Goal: Task Accomplishment & Management: Complete application form

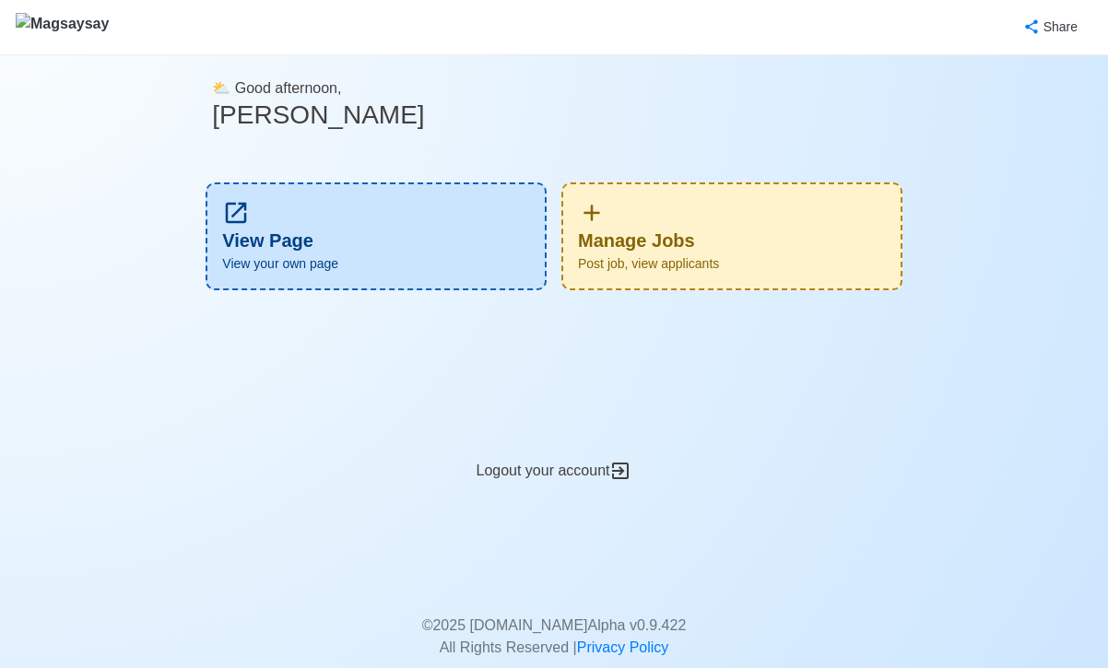
click at [663, 247] on div "Manage Jobs Post job, view applicants" at bounding box center [731, 236] width 341 height 108
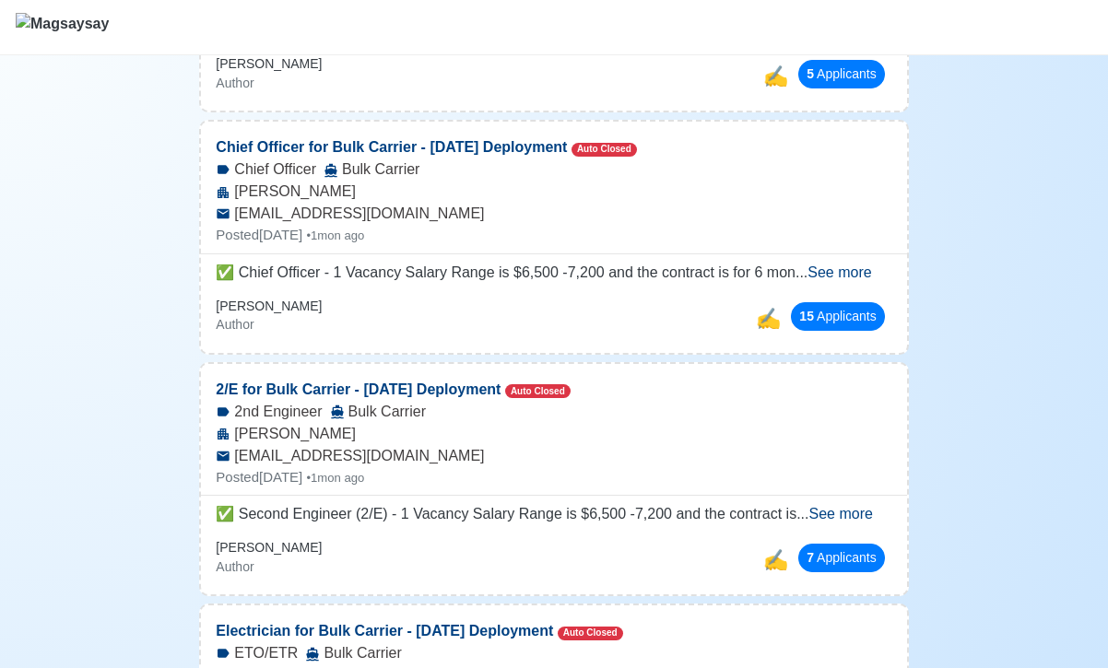
scroll to position [432, 0]
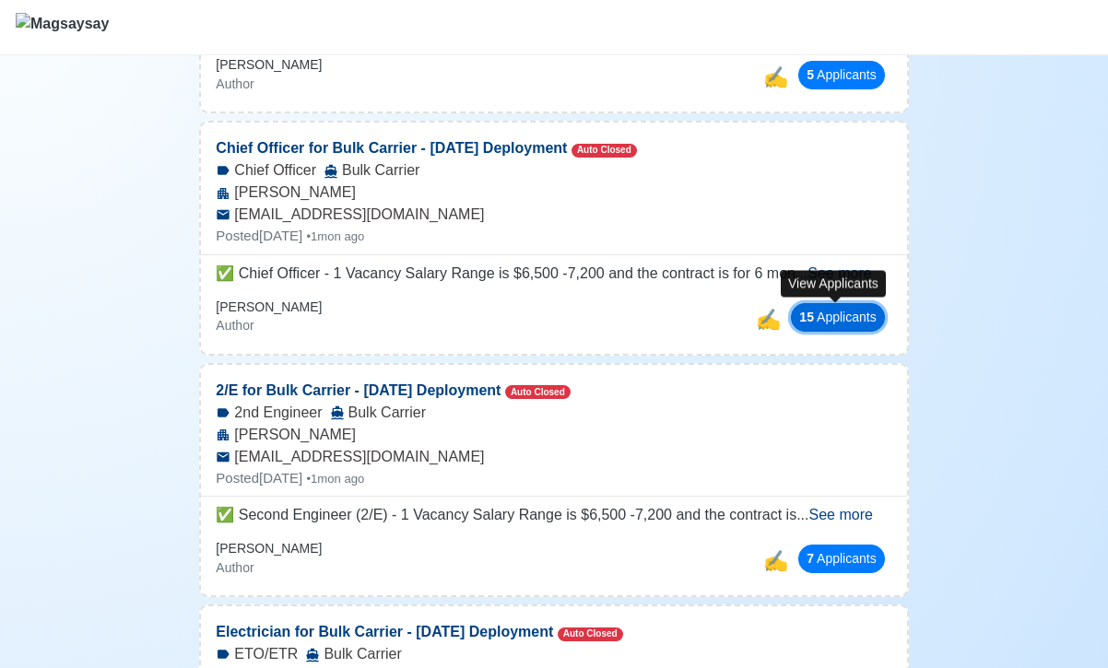
click at [821, 315] on button "15 Applicant s" at bounding box center [837, 317] width 93 height 29
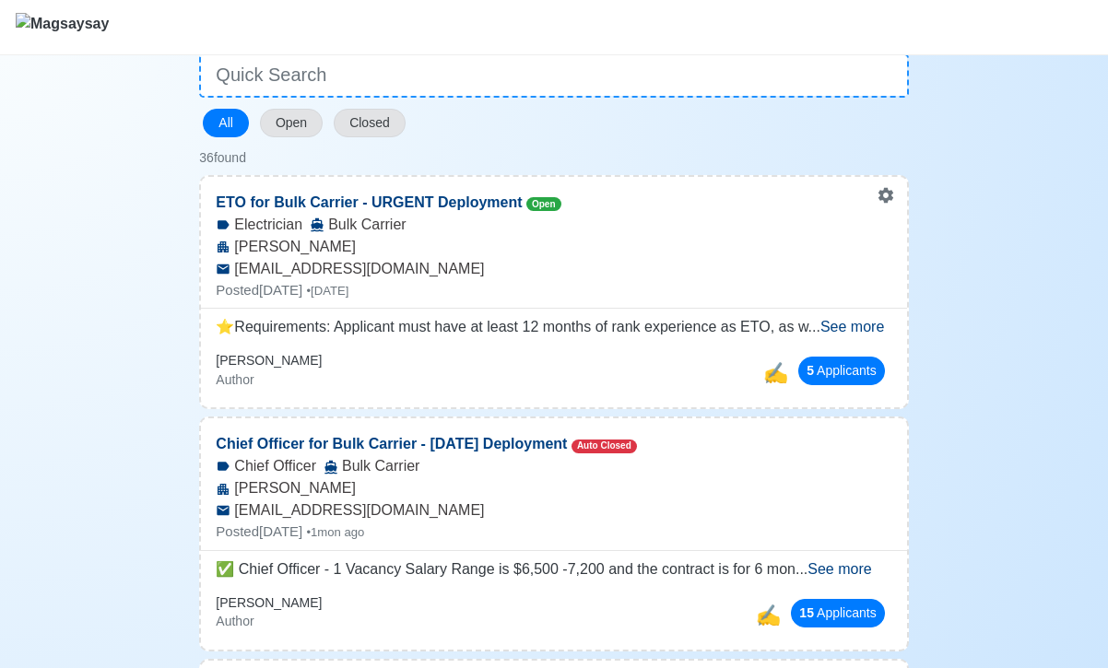
scroll to position [304, 0]
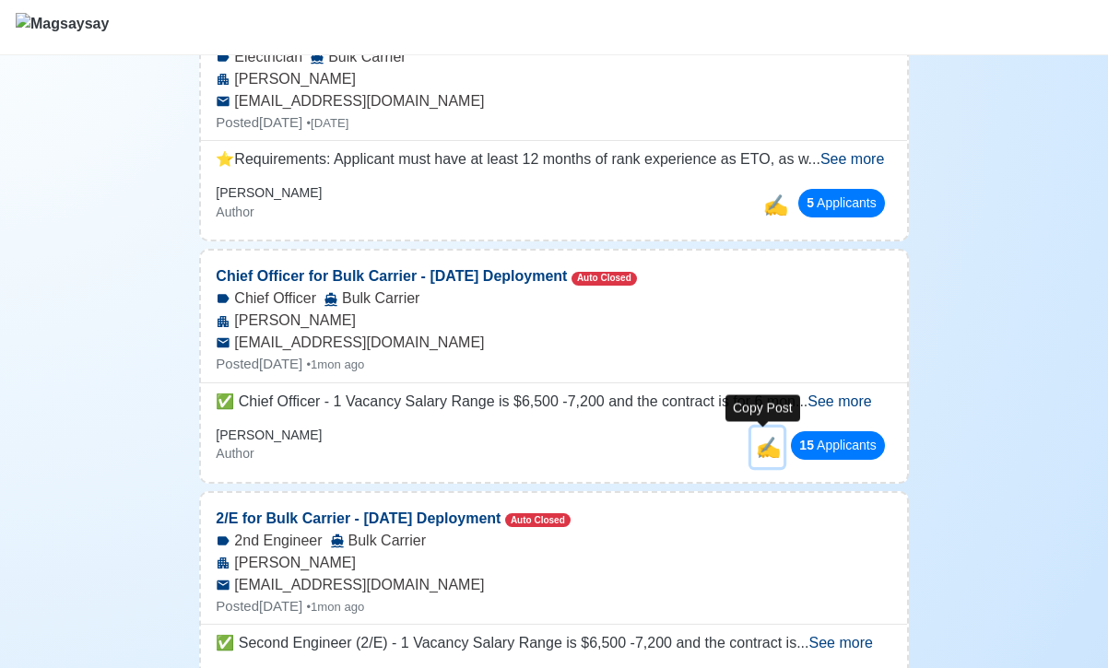
click at [762, 448] on span "✍️" at bounding box center [768, 447] width 25 height 23
select select "Chief Officer"
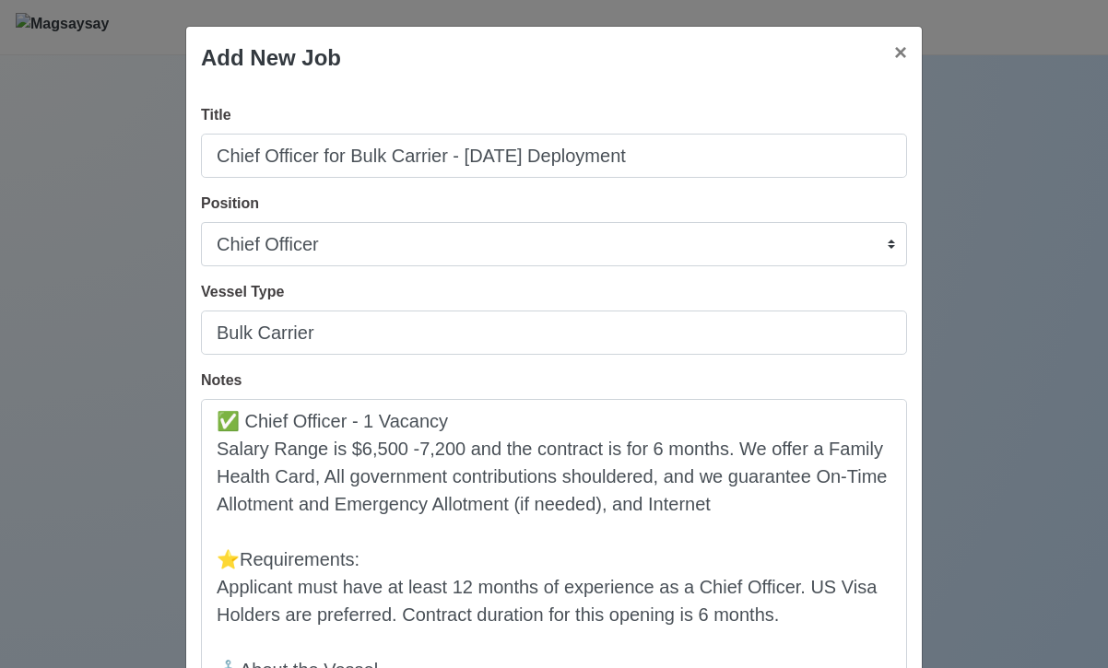
scroll to position [0, 0]
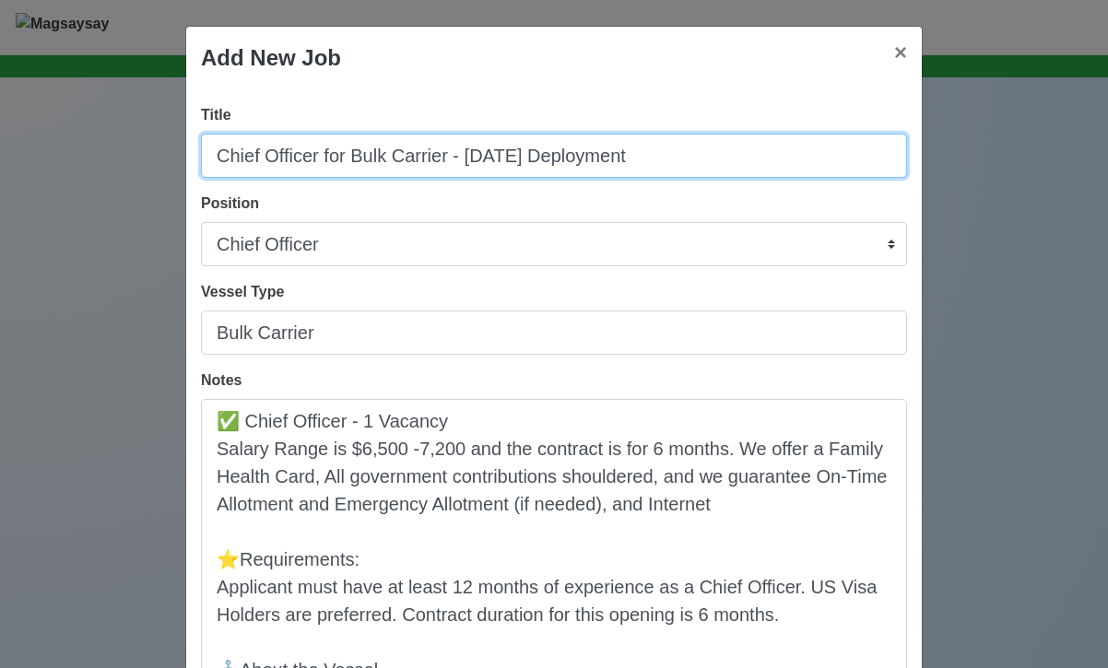
drag, startPoint x: 728, startPoint y: 161, endPoint x: 466, endPoint y: 159, distance: 261.7
click at [466, 159] on input "Chief Officer for Bulk Carrier - September 2025 Deployment" at bounding box center [554, 156] width 706 height 44
click at [471, 153] on input "Chief Officer for Bulk Carrier - SDecember 2021" at bounding box center [554, 156] width 706 height 44
click at [625, 150] on input "Chief Officer for Bulk Carrier - December 2021" at bounding box center [554, 156] width 706 height 44
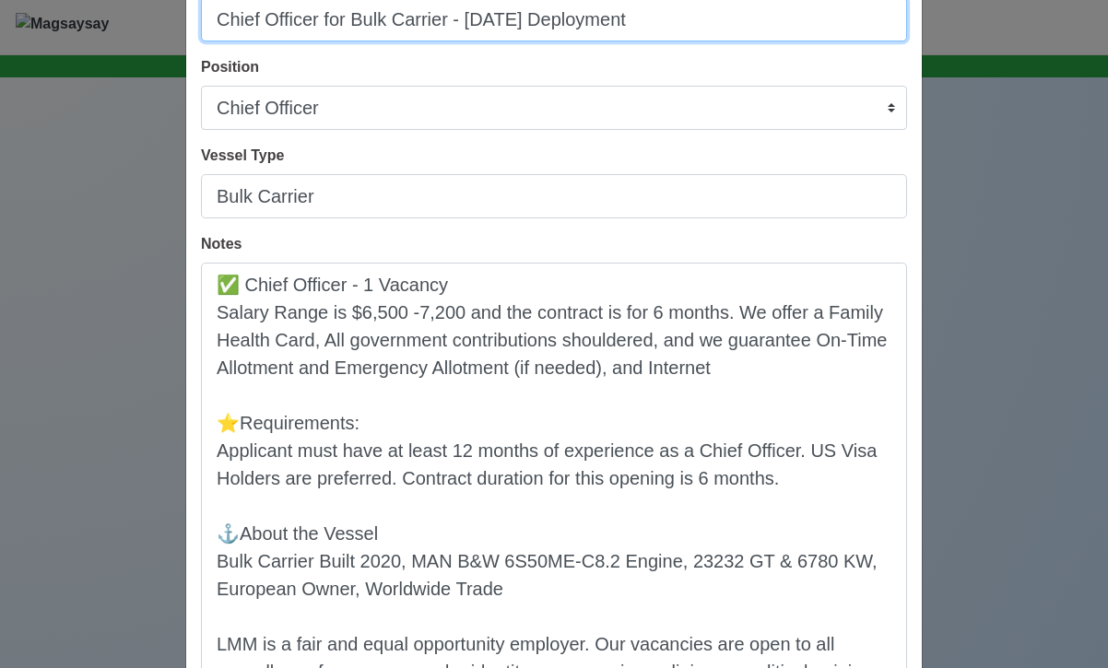
scroll to position [138, 0]
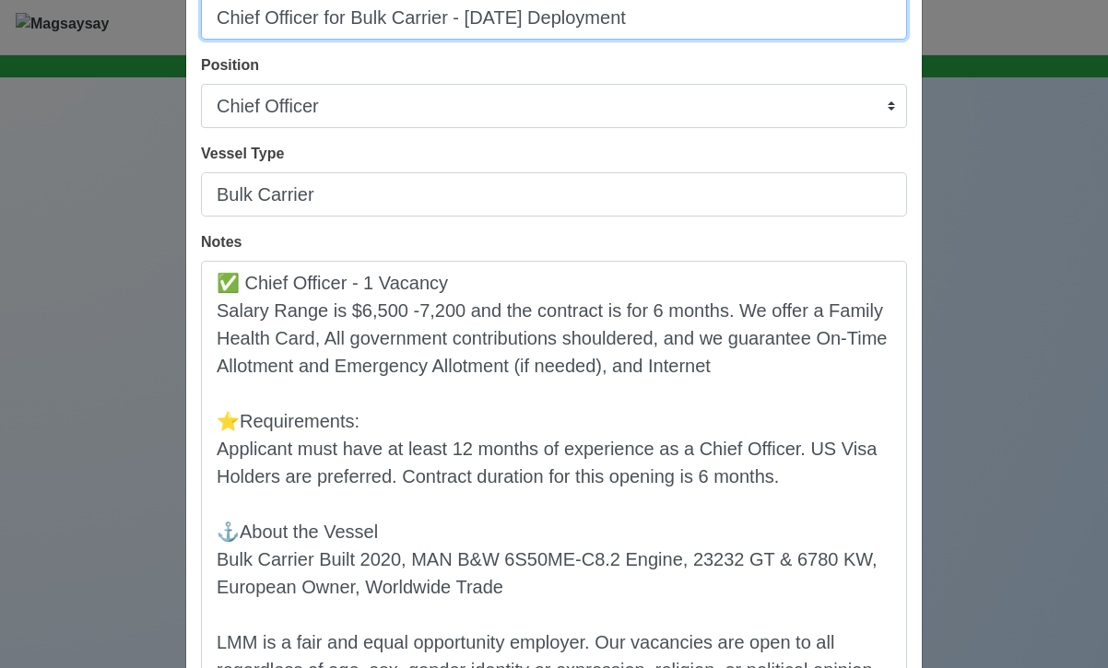
type input "Chief Officer for Bulk Carrier - December 2025 Deployment"
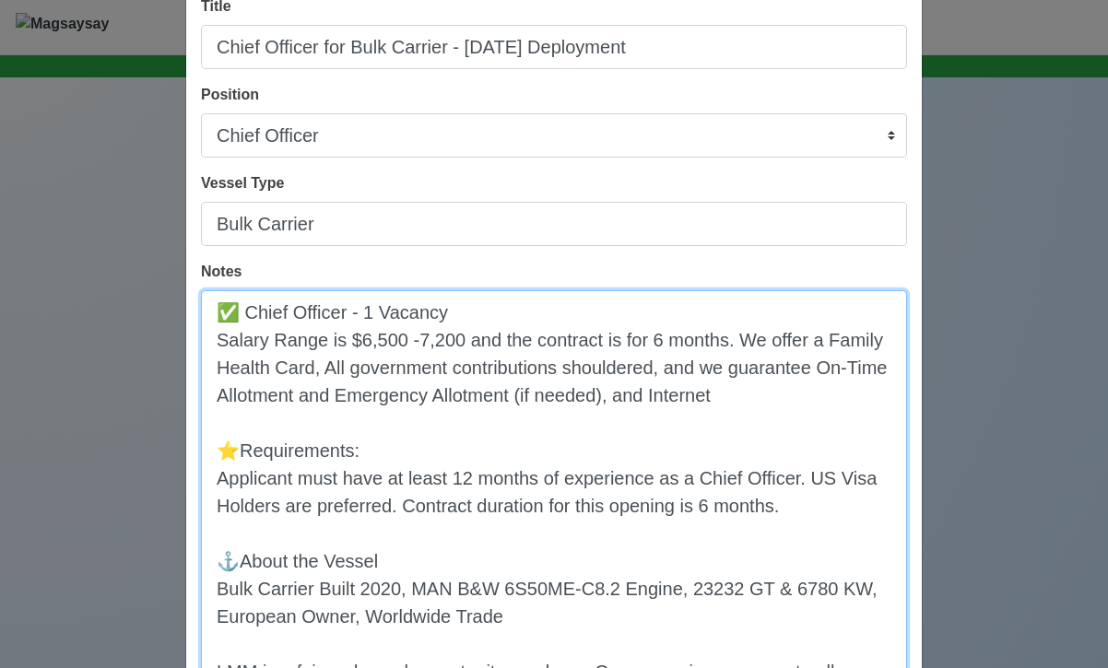
scroll to position [303, 0]
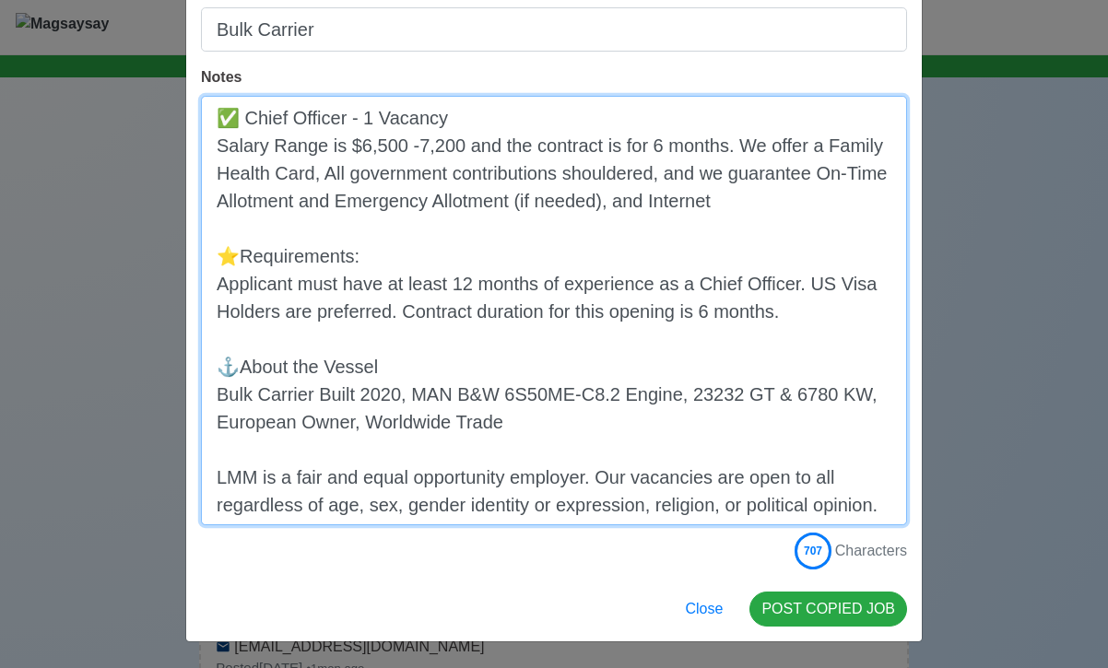
drag, startPoint x: 217, startPoint y: 312, endPoint x: 353, endPoint y: 758, distance: 466.4
click at [353, 667] on html "🌟 You are logged in as Admin Dashboard Post Job Add New Job All Open Closed 36 …" at bounding box center [554, 334] width 1108 height 668
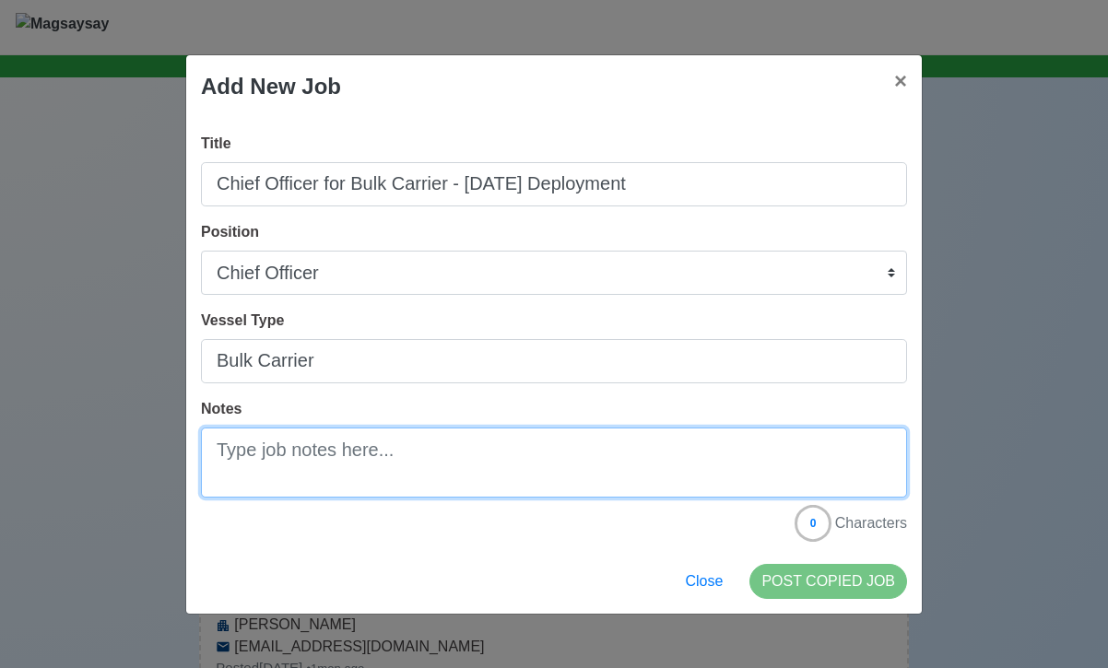
scroll to position [0, 0]
click at [394, 440] on textarea "Notes" at bounding box center [554, 463] width 706 height 70
paste textarea "✅ Chief Officer (C/O) - 1 Vacancy Salary Range is $6,500 -7,300 and the contrac…"
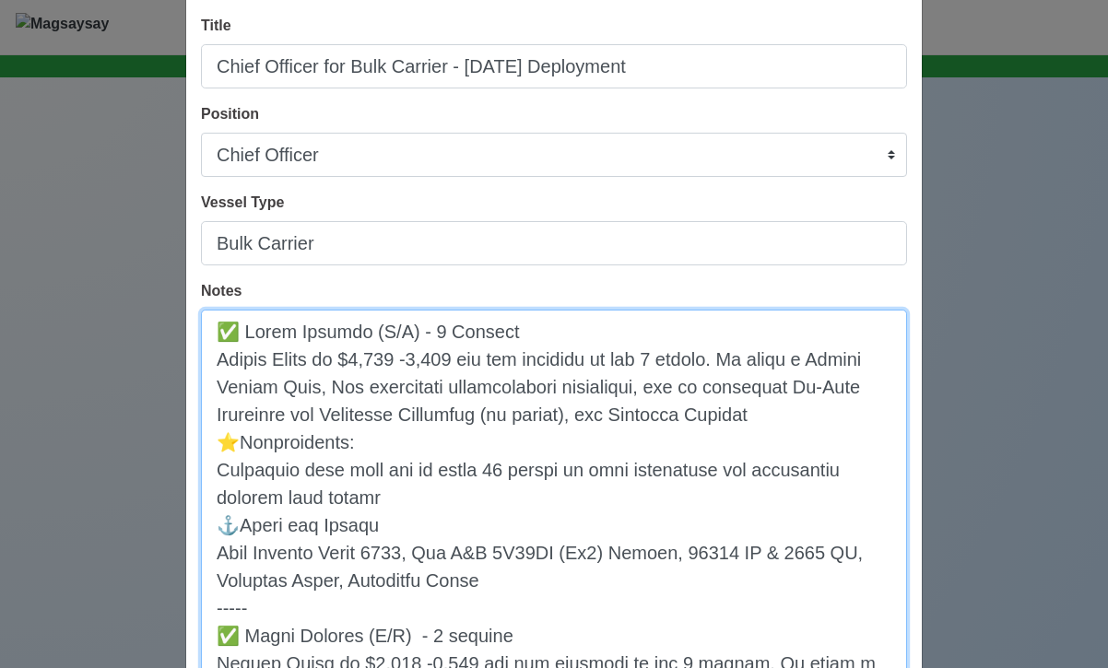
scroll to position [168, 0]
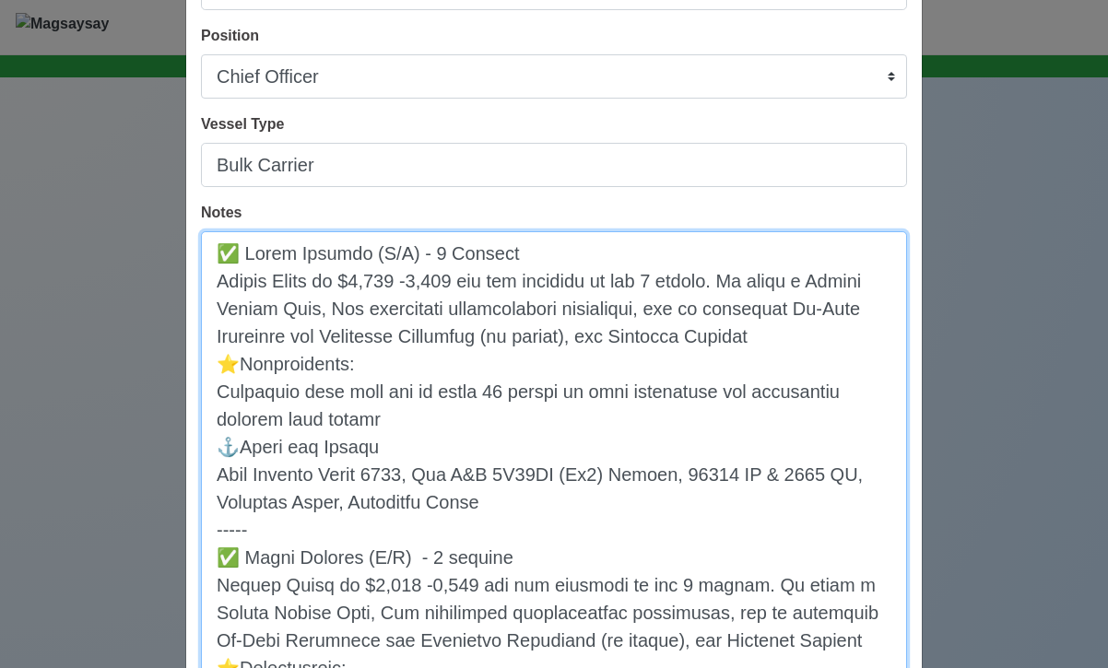
click at [220, 363] on textarea "Notes" at bounding box center [554, 528] width 706 height 595
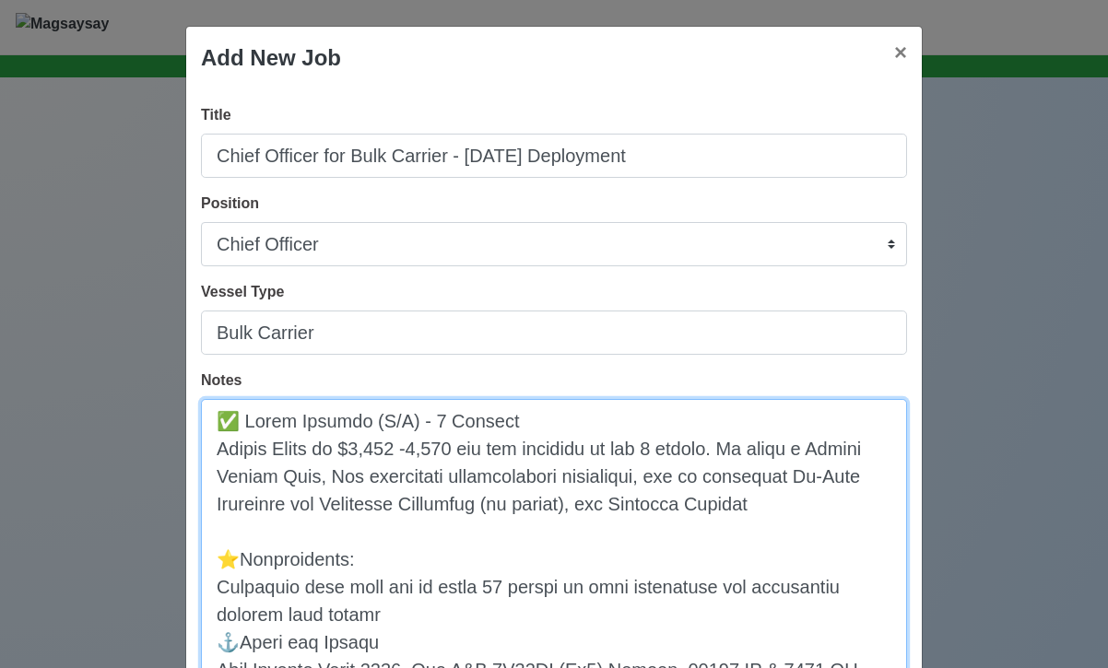
scroll to position [75, 0]
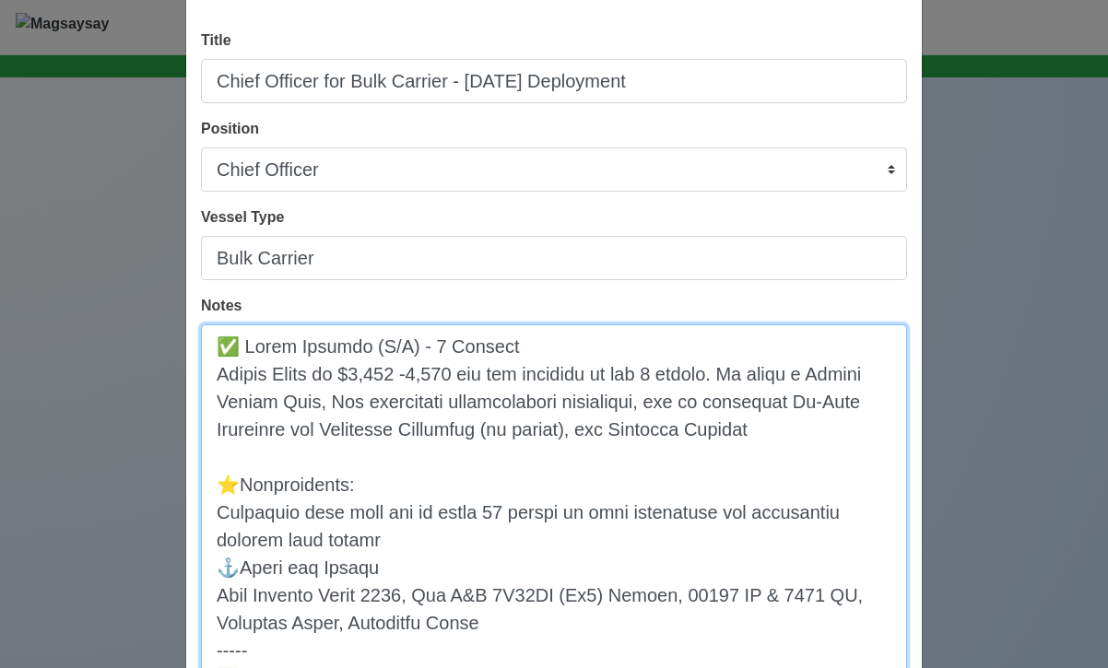
click at [217, 570] on textarea "Notes" at bounding box center [554, 635] width 706 height 623
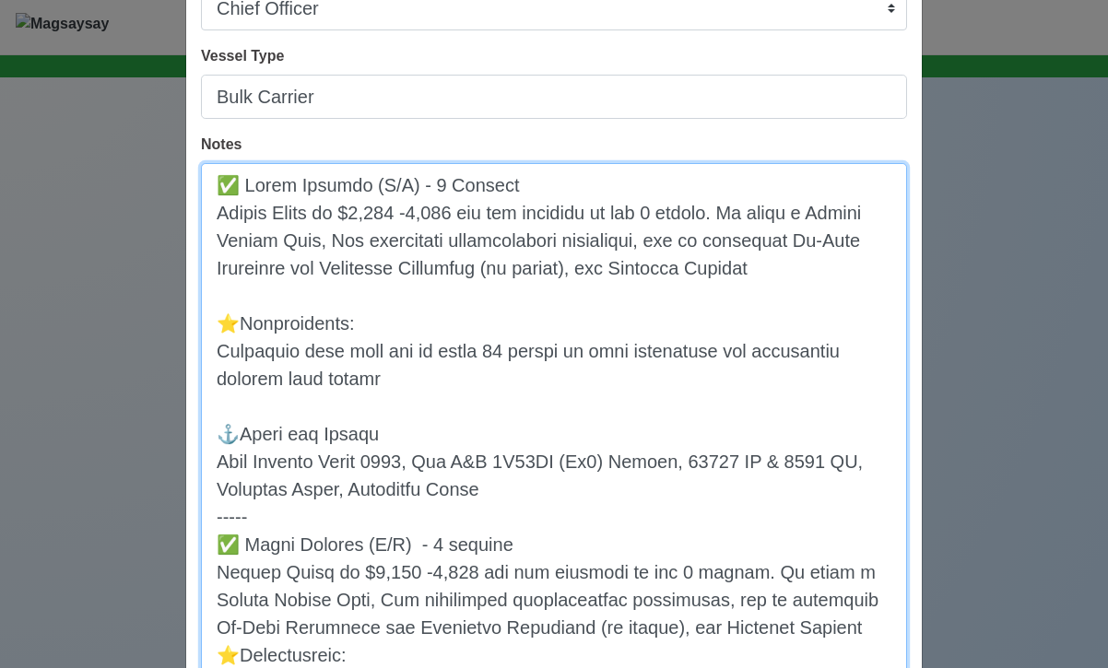
scroll to position [240, 0]
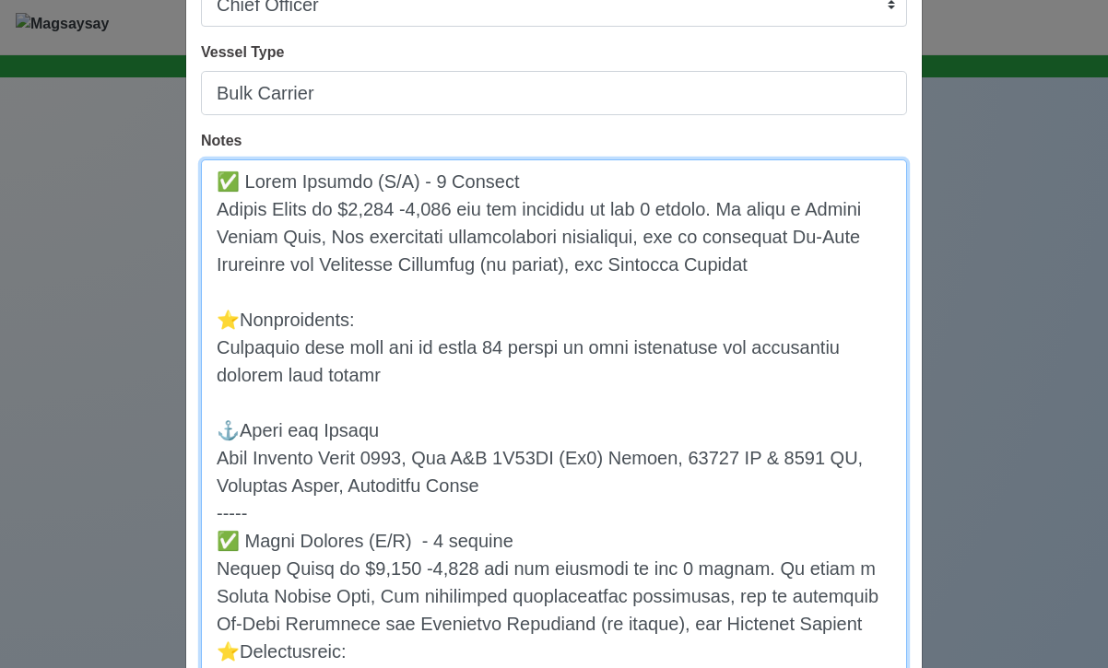
click at [483, 215] on textarea "Notes" at bounding box center [554, 484] width 706 height 651
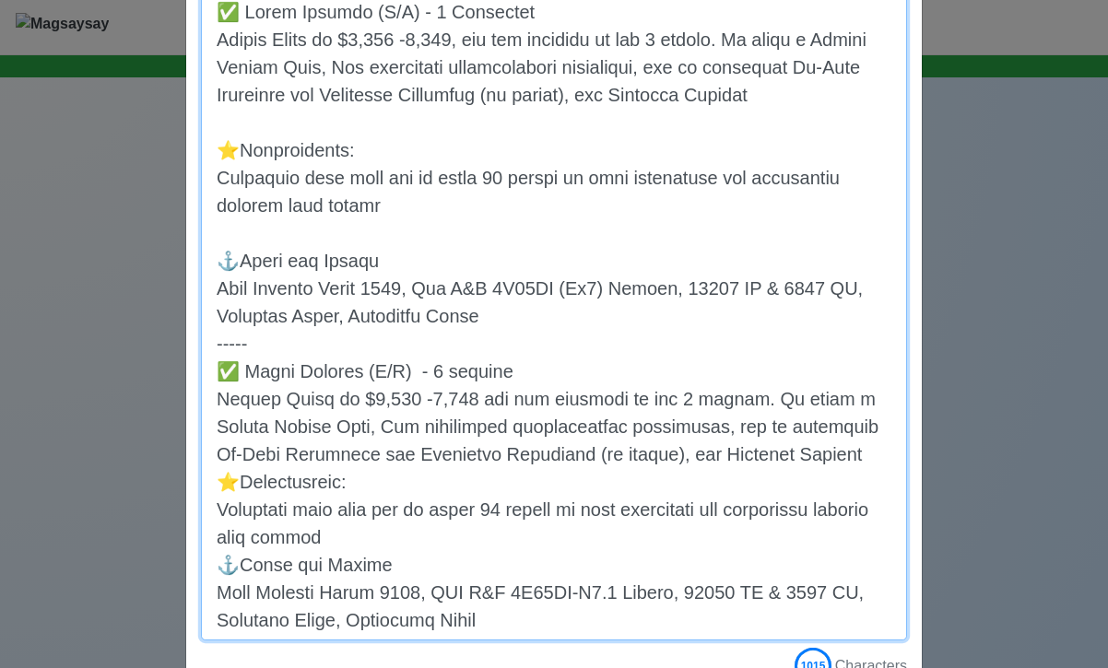
scroll to position [412, 0]
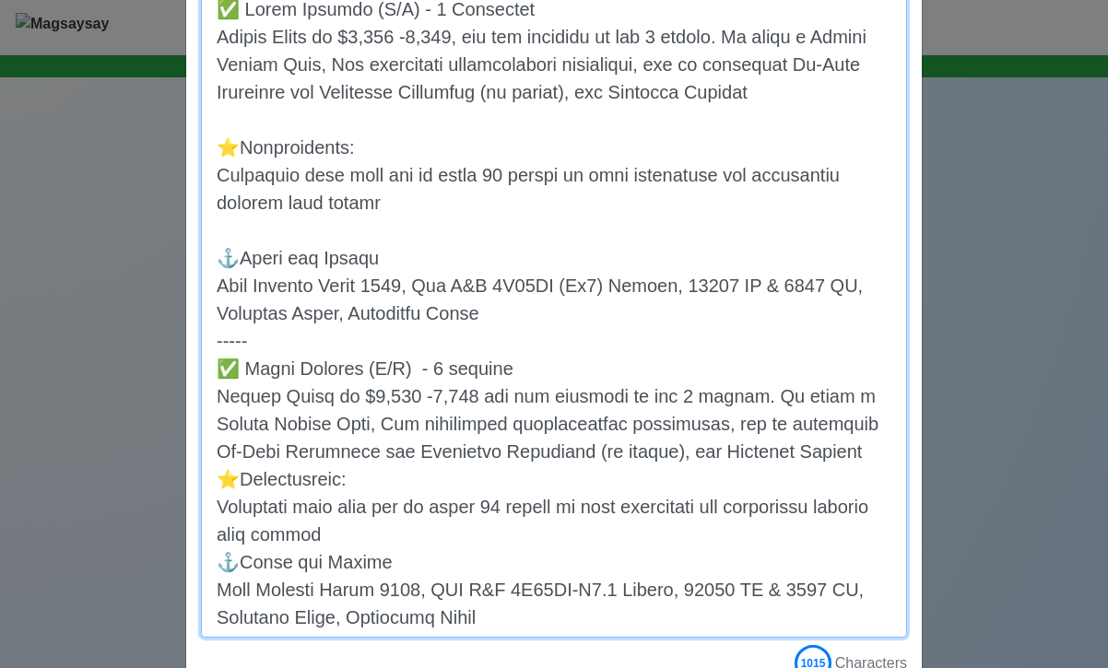
click at [421, 270] on textarea "Notes" at bounding box center [554, 312] width 706 height 651
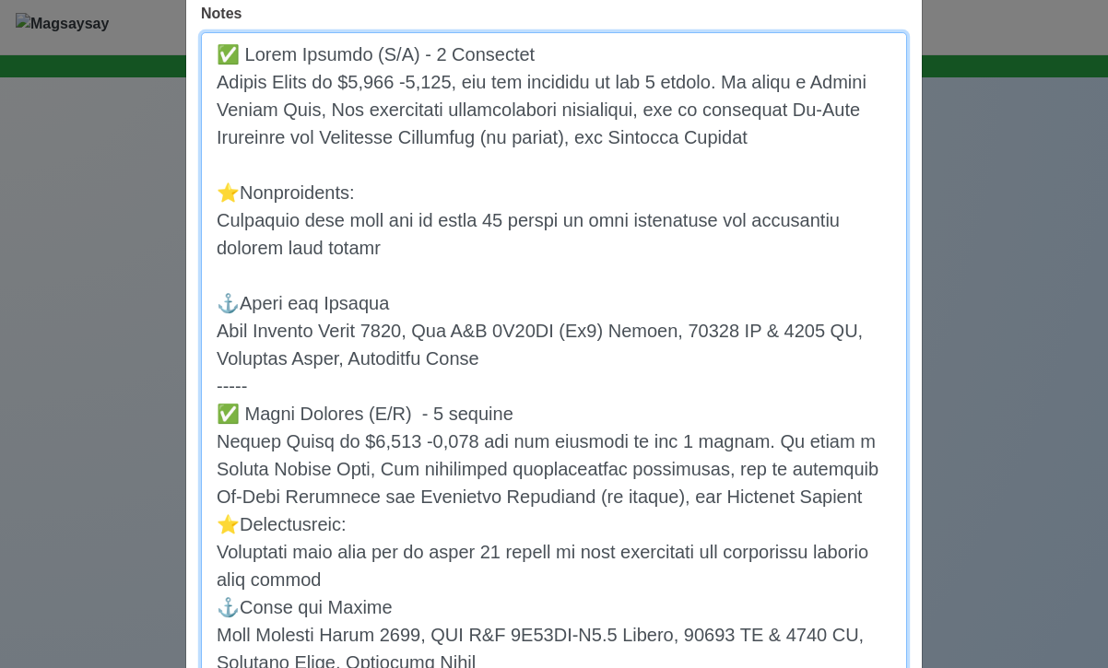
scroll to position [374, 0]
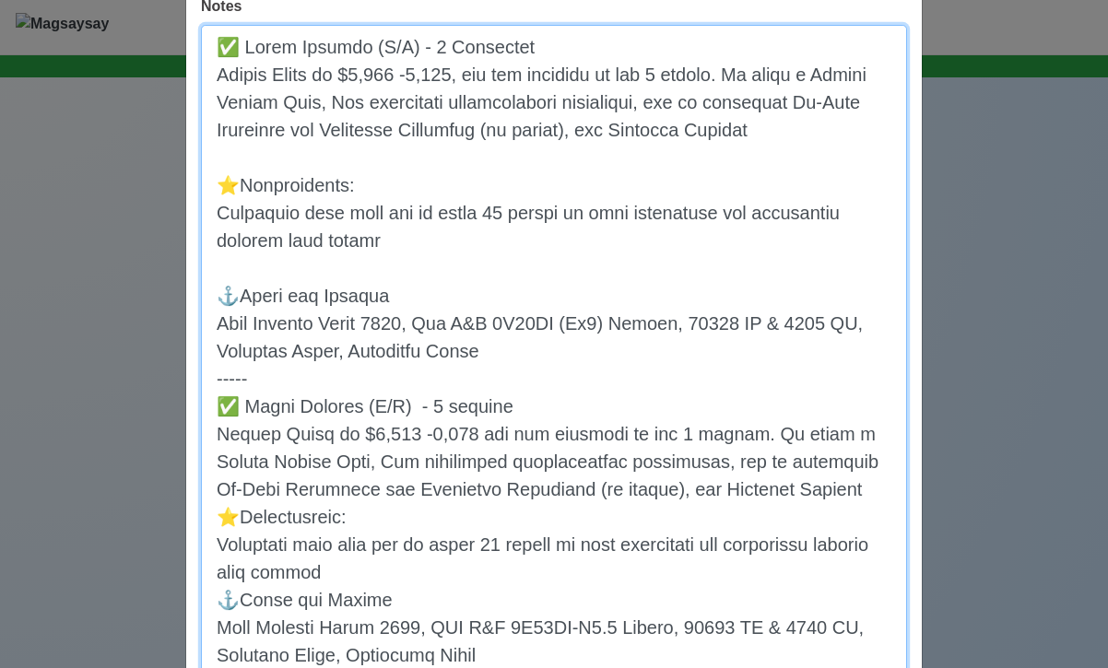
drag, startPoint x: 218, startPoint y: 325, endPoint x: 376, endPoint y: 558, distance: 281.4
click at [376, 558] on textarea "Notes" at bounding box center [554, 350] width 706 height 651
click at [441, 518] on textarea "Notes" at bounding box center [554, 350] width 706 height 651
drag, startPoint x: 393, startPoint y: 573, endPoint x: 220, endPoint y: 376, distance: 261.9
click at [220, 376] on textarea "Notes" at bounding box center [554, 350] width 706 height 651
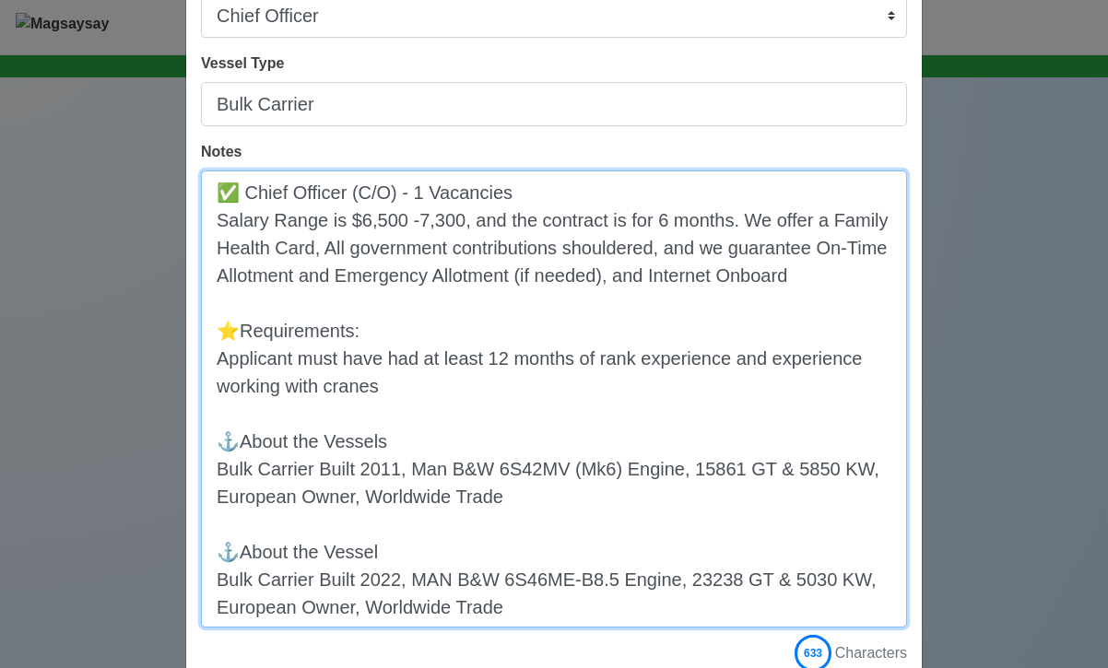
scroll to position [217, 0]
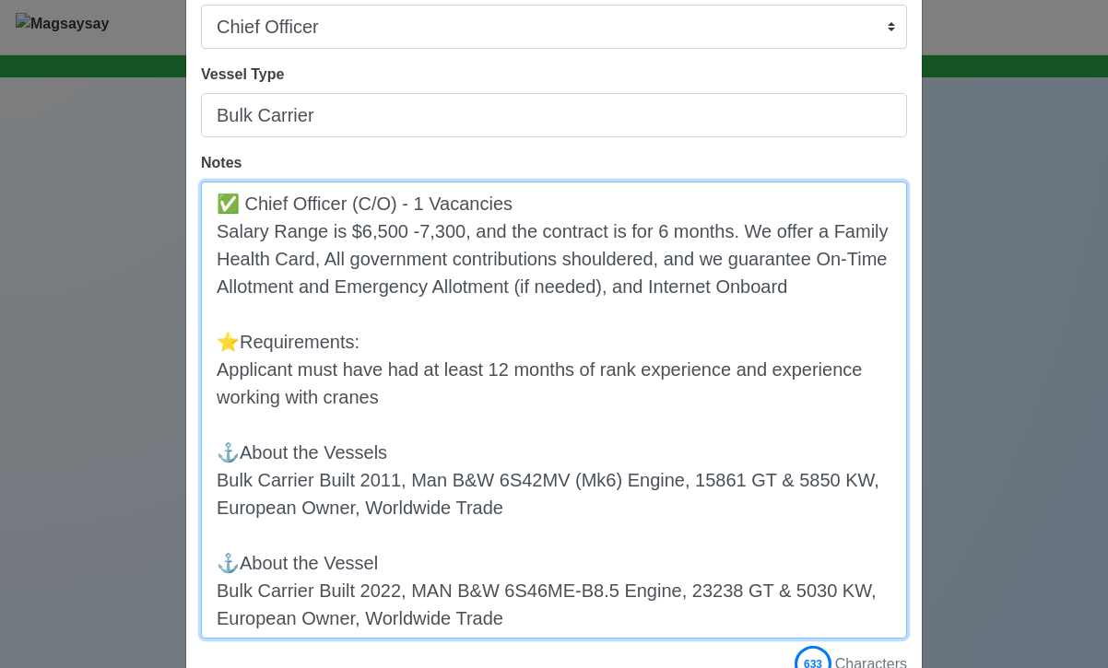
click at [417, 205] on textarea "✅ Chief Officer (C/O) - 1 Vacancies Salary Range is $6,500 -7,300, and the cont…" at bounding box center [554, 410] width 706 height 457
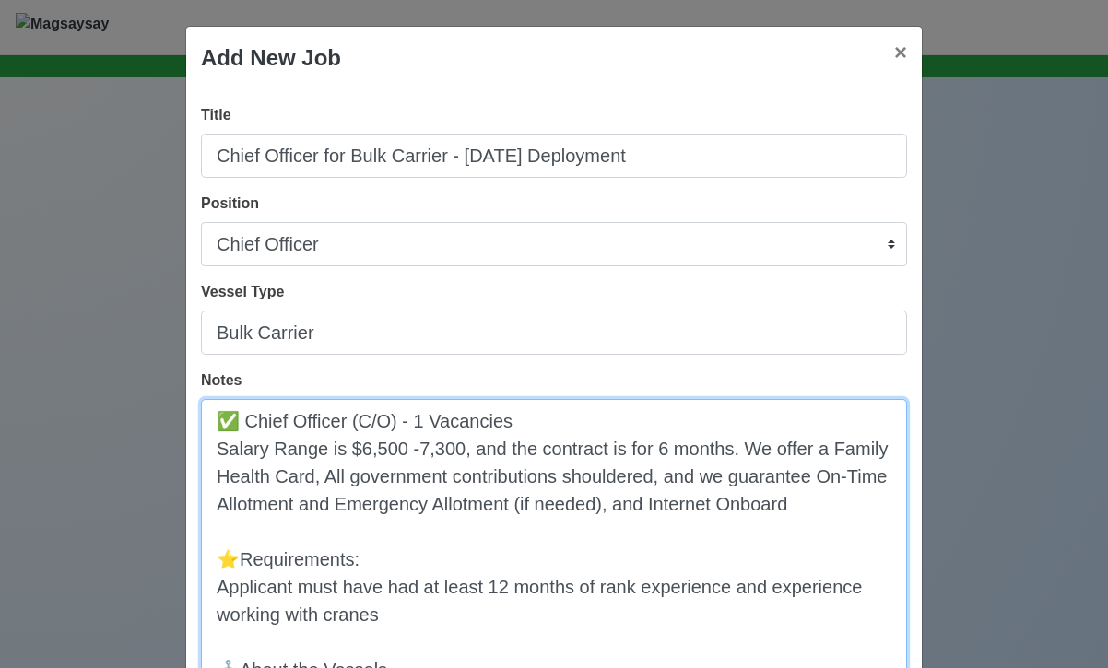
click at [522, 413] on textarea "✅ Chief Officer (C/O) - 1 Vacancies Salary Range is $6,500 -7,300, and the cont…" at bounding box center [554, 627] width 706 height 457
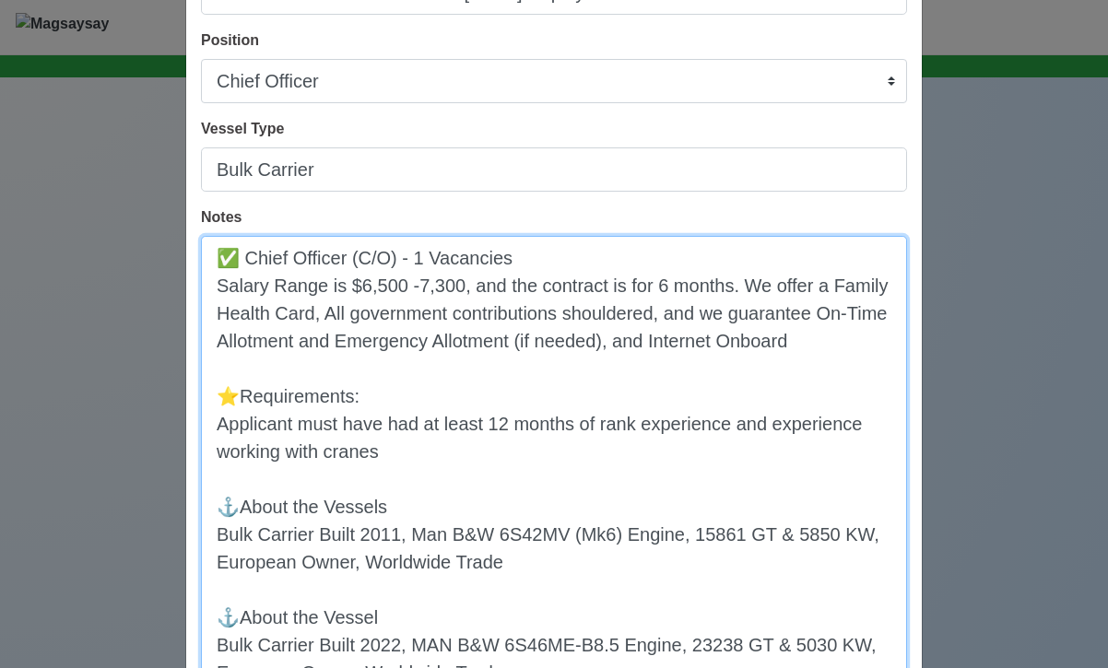
scroll to position [166, 0]
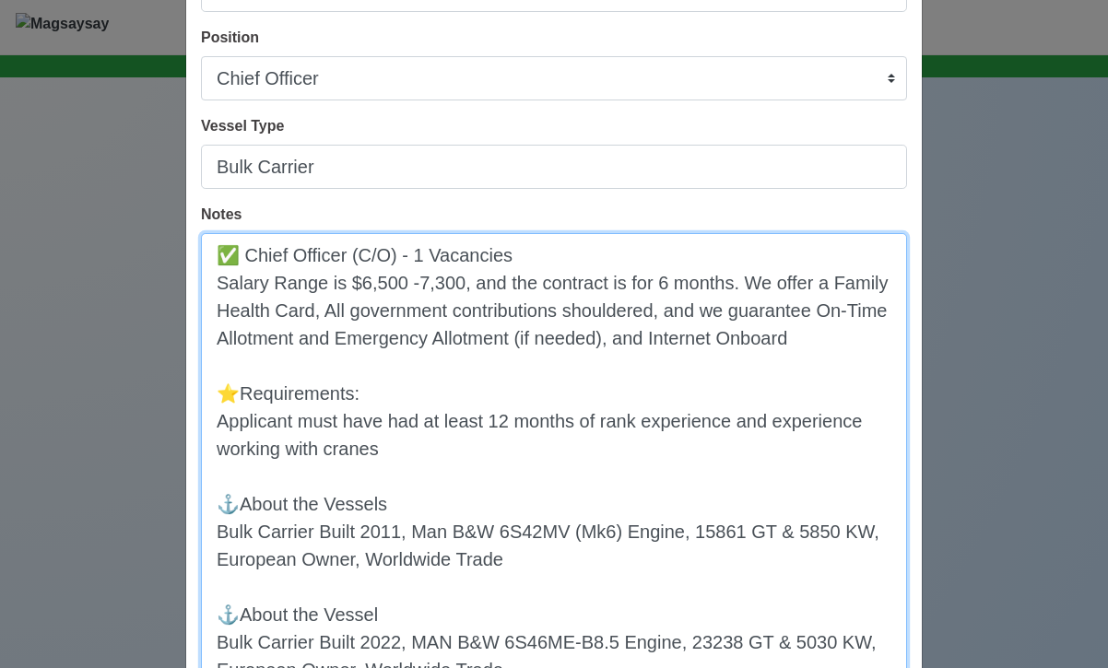
click at [415, 254] on textarea "✅ Chief Officer (C/O) - 1 Vacancies Salary Range is $6,500 -7,300, and the cont…" at bounding box center [554, 461] width 706 height 457
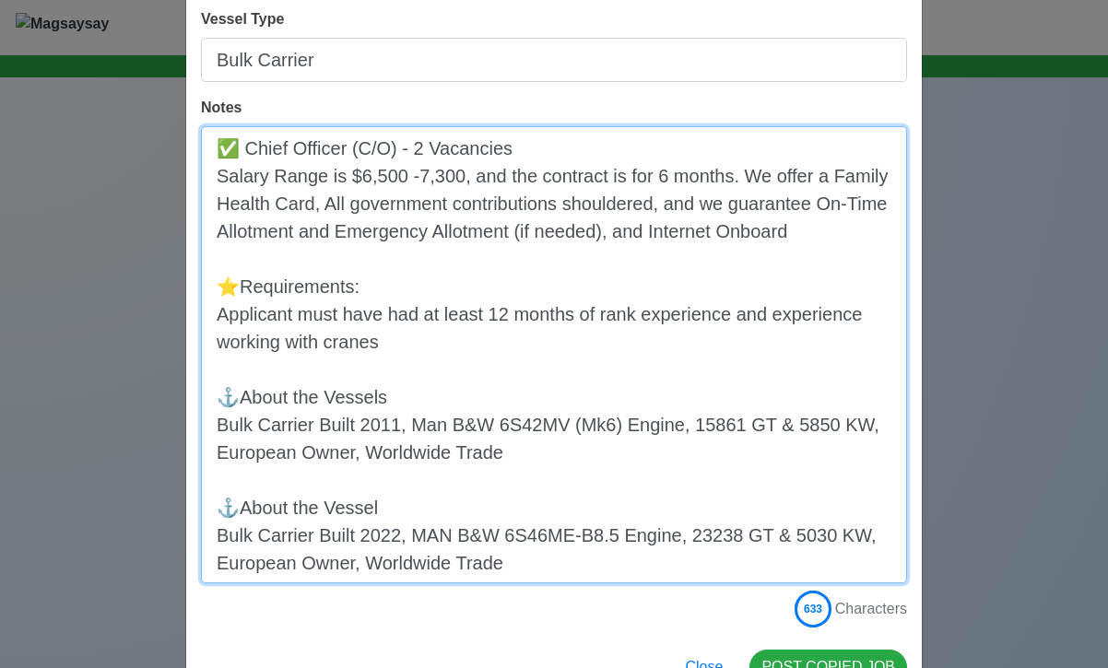
scroll to position [277, 0]
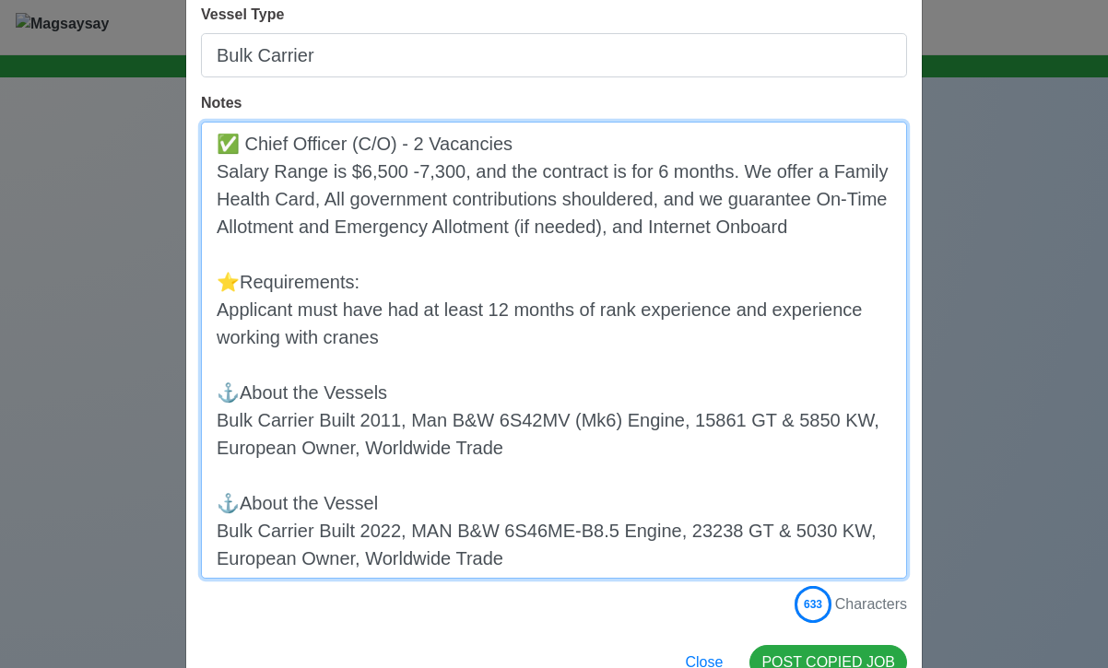
click at [291, 311] on textarea "✅ Chief Officer (C/O) - 2 Vacancies Salary Range is $6,500 -7,300, and the cont…" at bounding box center [554, 350] width 706 height 457
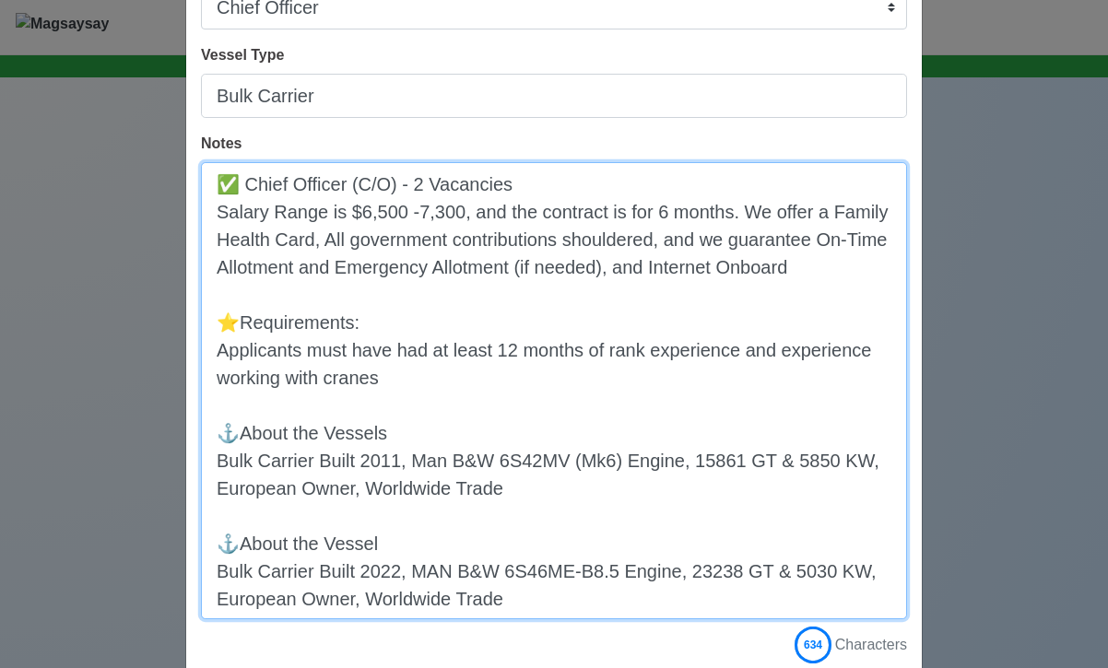
scroll to position [241, 0]
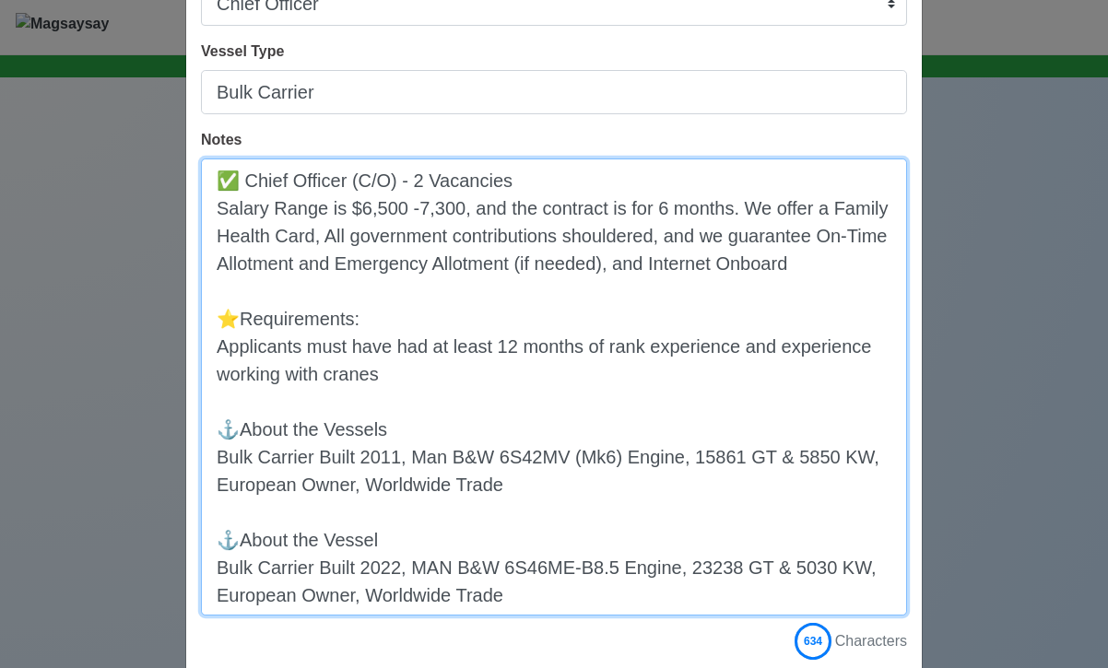
drag, startPoint x: 388, startPoint y: 542, endPoint x: 216, endPoint y: 539, distance: 172.3
click at [216, 539] on textarea "✅ Chief Officer (C/O) - 2 Vacancies Salary Range is $6,500 -7,300, and the cont…" at bounding box center [554, 386] width 706 height 457
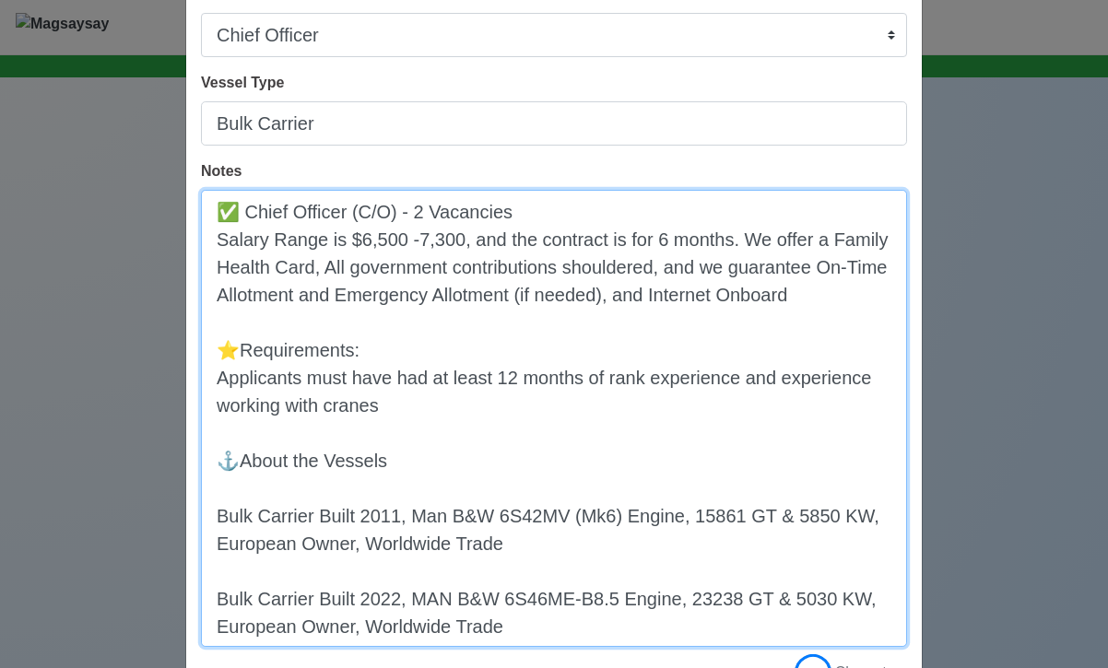
scroll to position [217, 0]
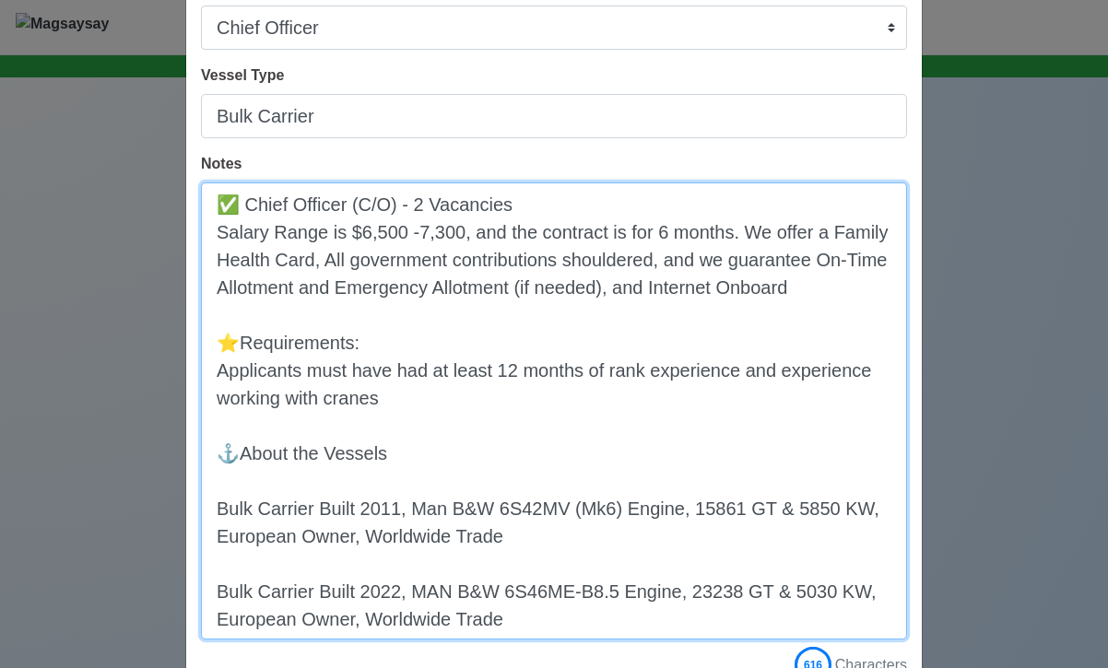
click at [218, 514] on textarea "✅ Chief Officer (C/O) - 2 Vacancies Salary Range is $6,500 -7,300, and the cont…" at bounding box center [554, 410] width 706 height 457
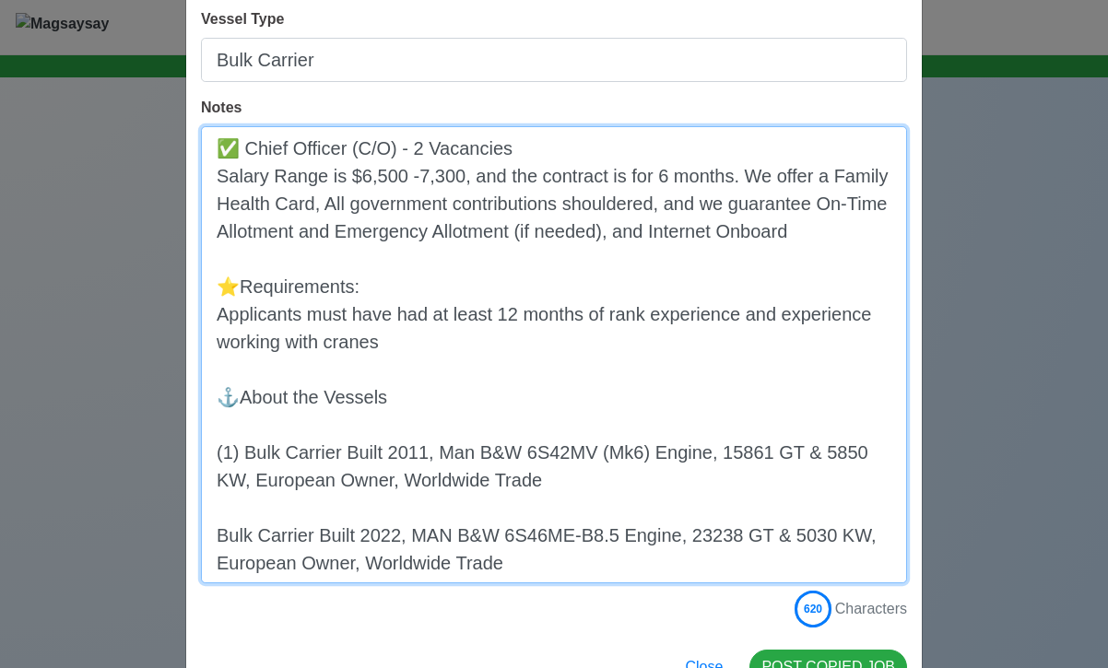
scroll to position [274, 0]
click at [217, 534] on textarea "✅ Chief Officer (C/O) - 2 Vacancies Salary Range is $6,500 -7,300, and the cont…" at bounding box center [554, 353] width 706 height 457
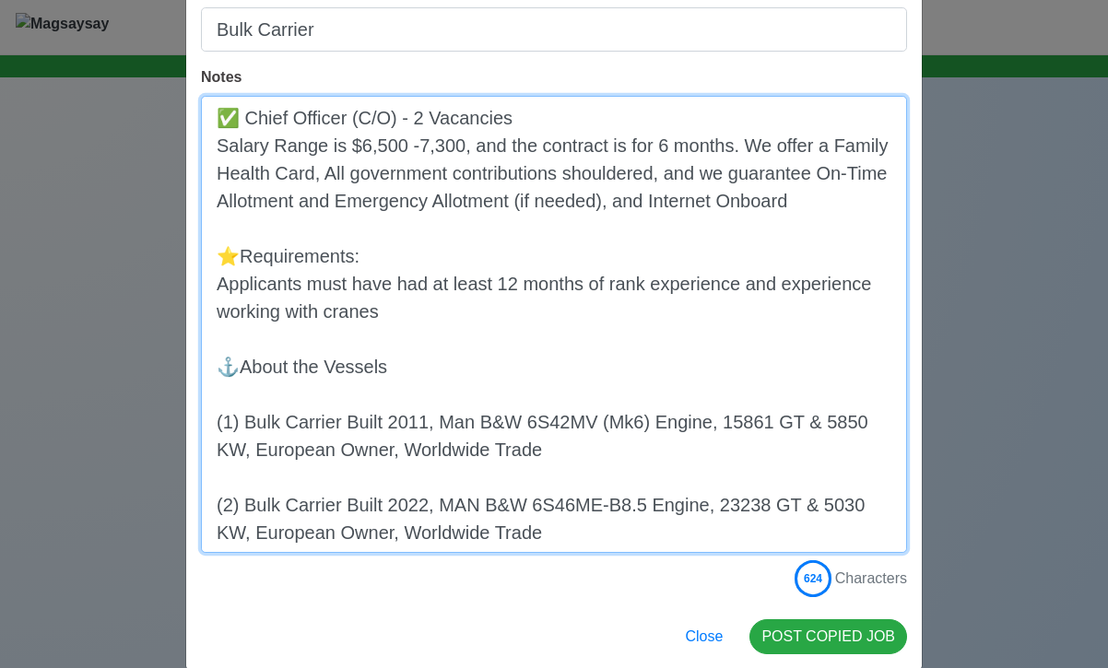
scroll to position [331, 0]
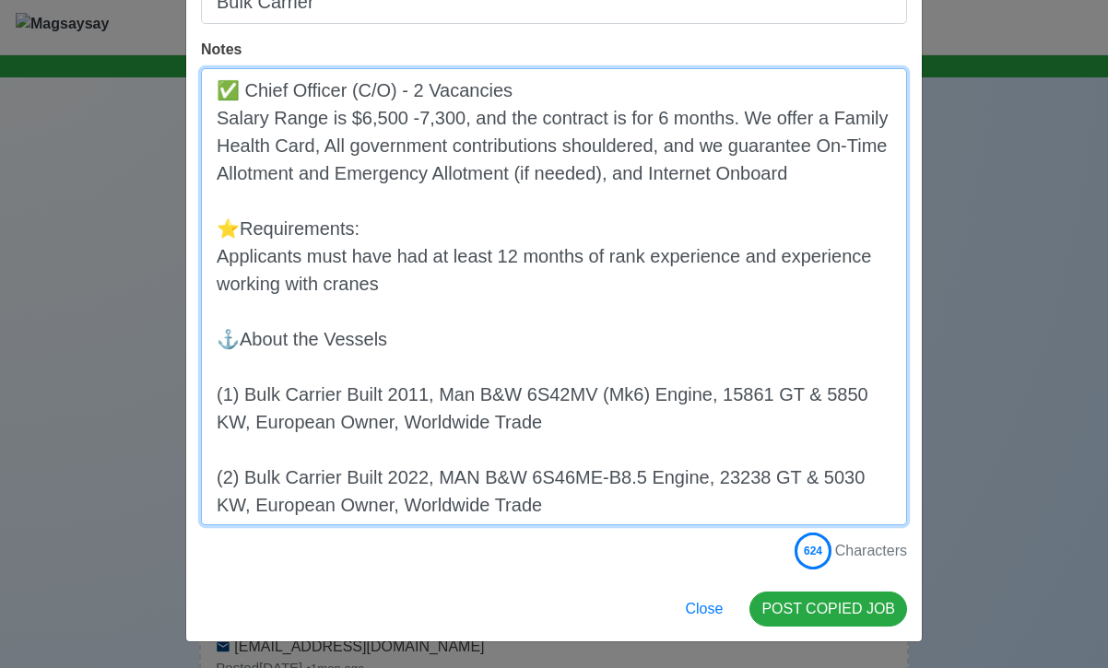
click at [242, 396] on textarea "✅ Chief Officer (C/O) - 2 Vacancies Salary Range is $6,500 -7,300, and the cont…" at bounding box center [554, 296] width 706 height 457
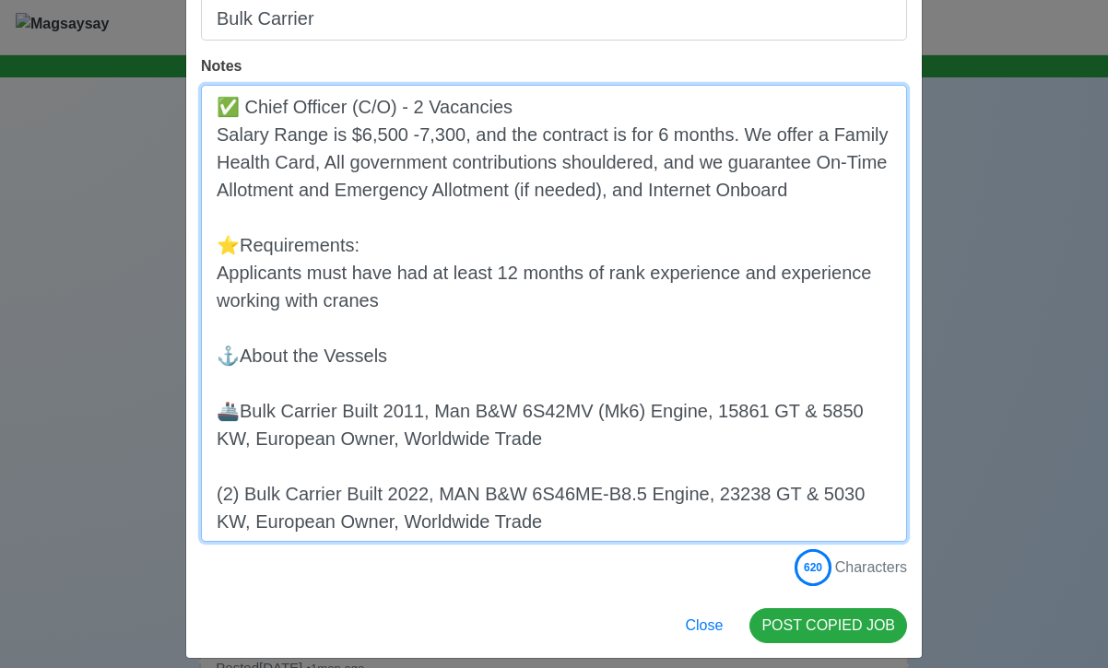
scroll to position [0, 0]
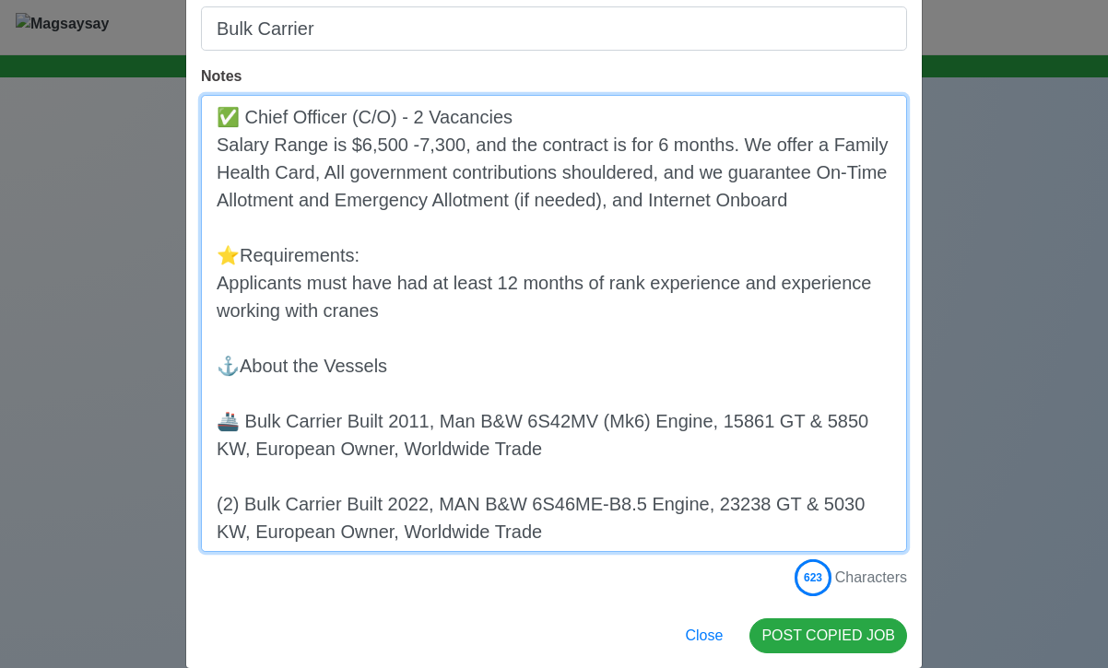
click at [244, 501] on textarea "✅ Chief Officer (C/O) - 2 Vacancies Salary Range is $6,500 -7,300, and the cont…" at bounding box center [554, 323] width 706 height 457
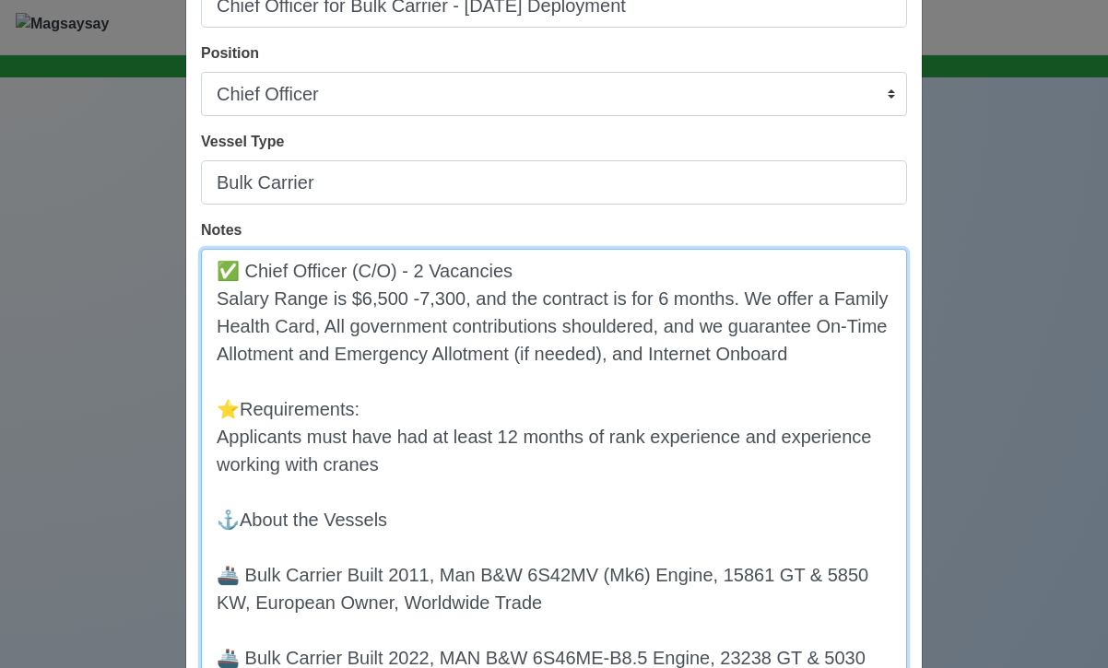
scroll to position [331, 0]
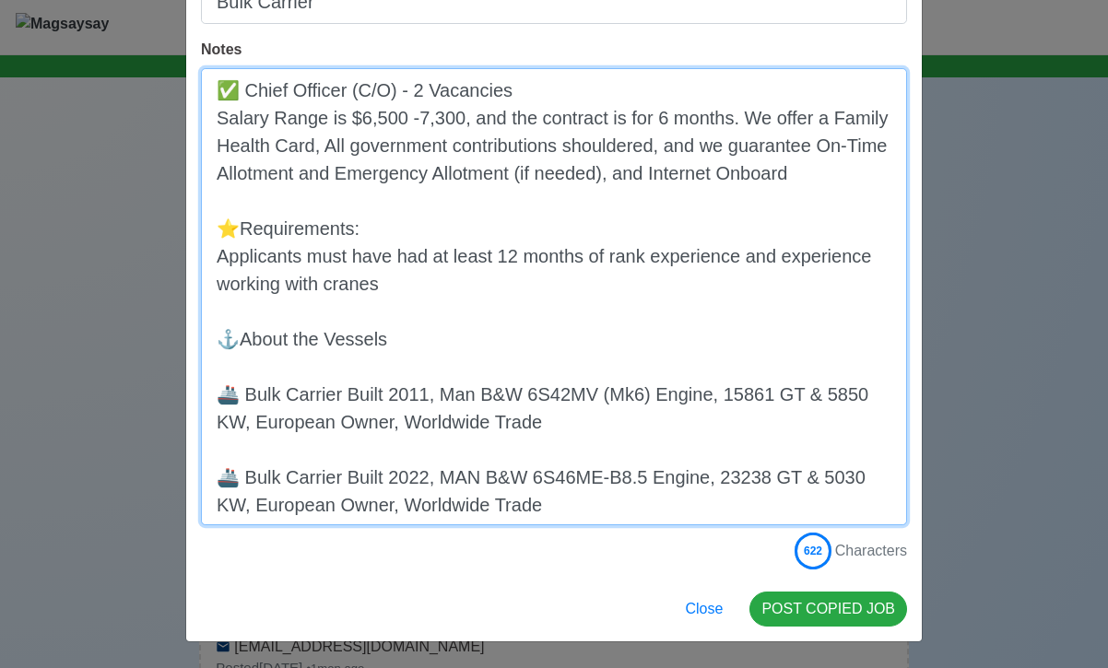
click at [537, 505] on textarea "✅ Chief Officer (C/O) - 2 Vacancies Salary Range is $6,500 -7,300, and the cont…" at bounding box center [554, 296] width 706 height 457
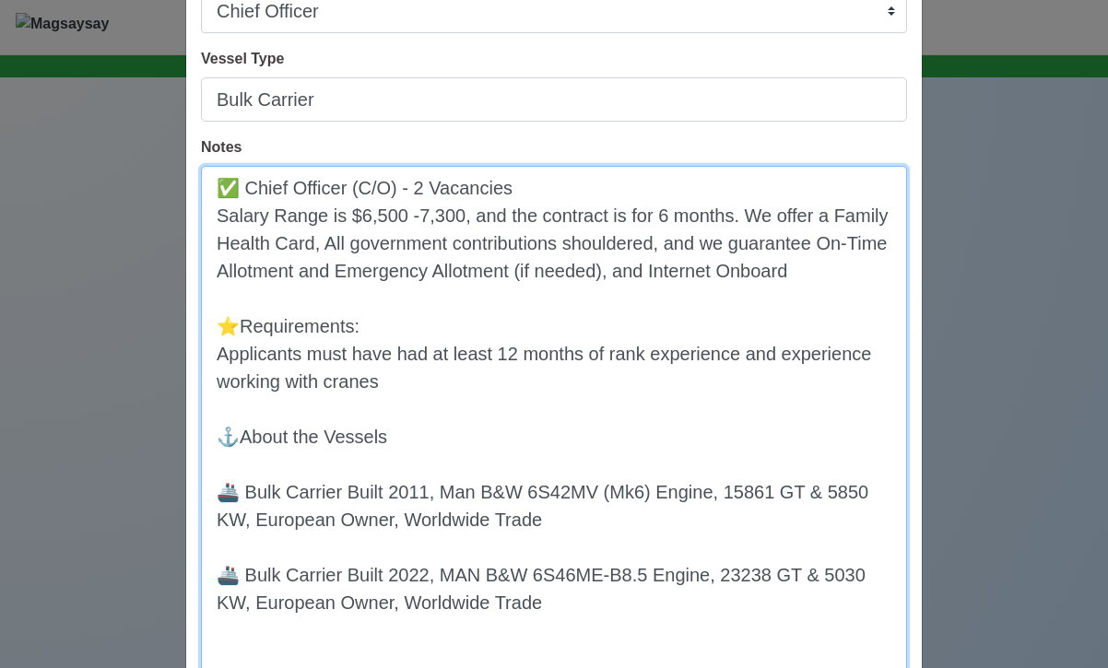
scroll to position [386, 0]
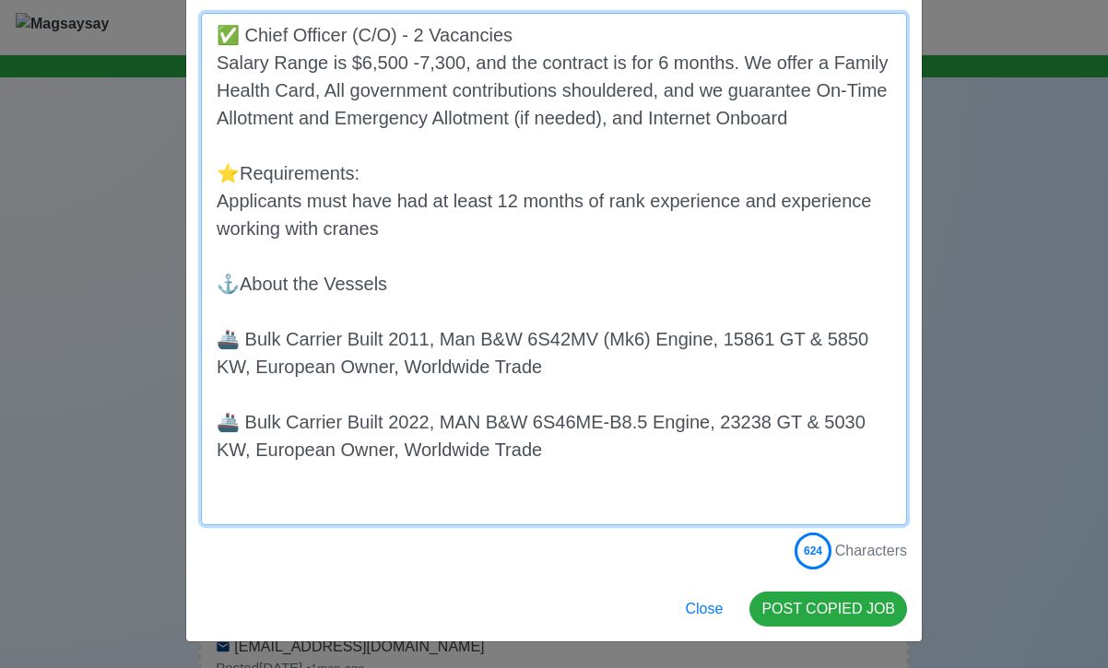
paste textarea "⚖️And if you have questions, please don't hesitate to message us. LMM is a fair…"
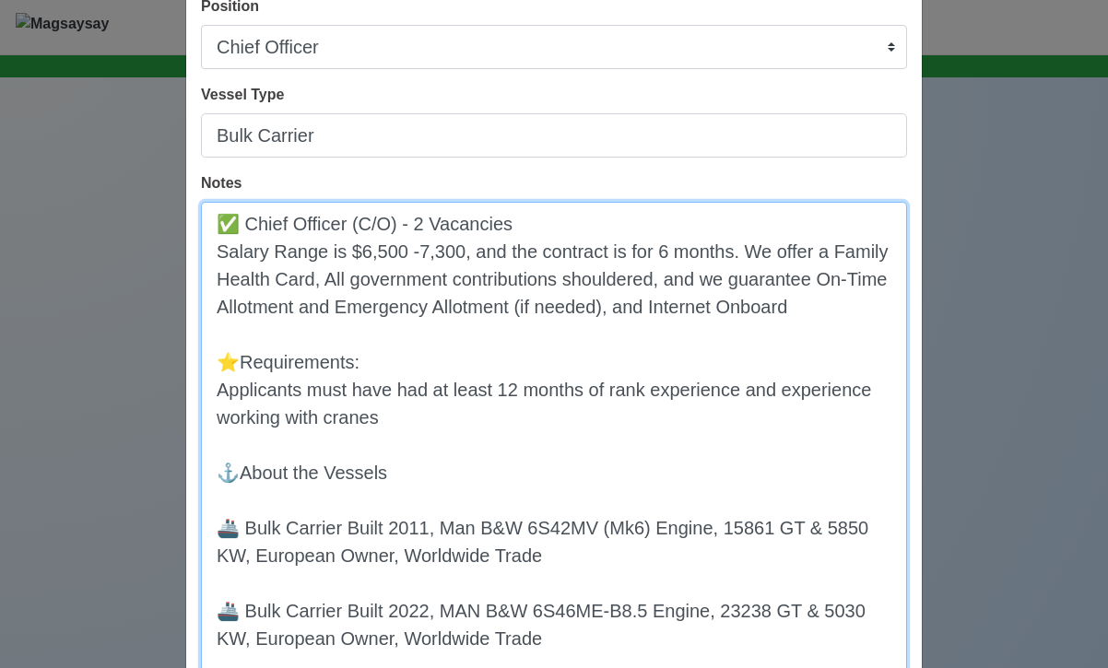
scroll to position [0, 0]
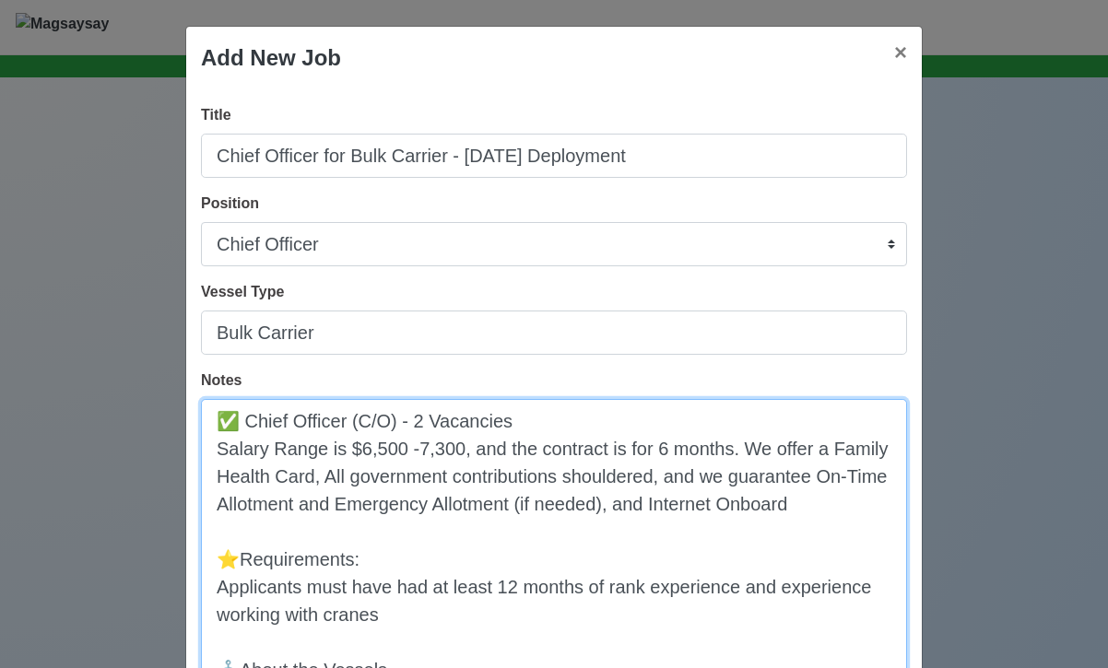
type textarea "✅ Chief Officer (C/O) - 2 Vacancies Salary Range is $6,500 -7,300, and the cont…"
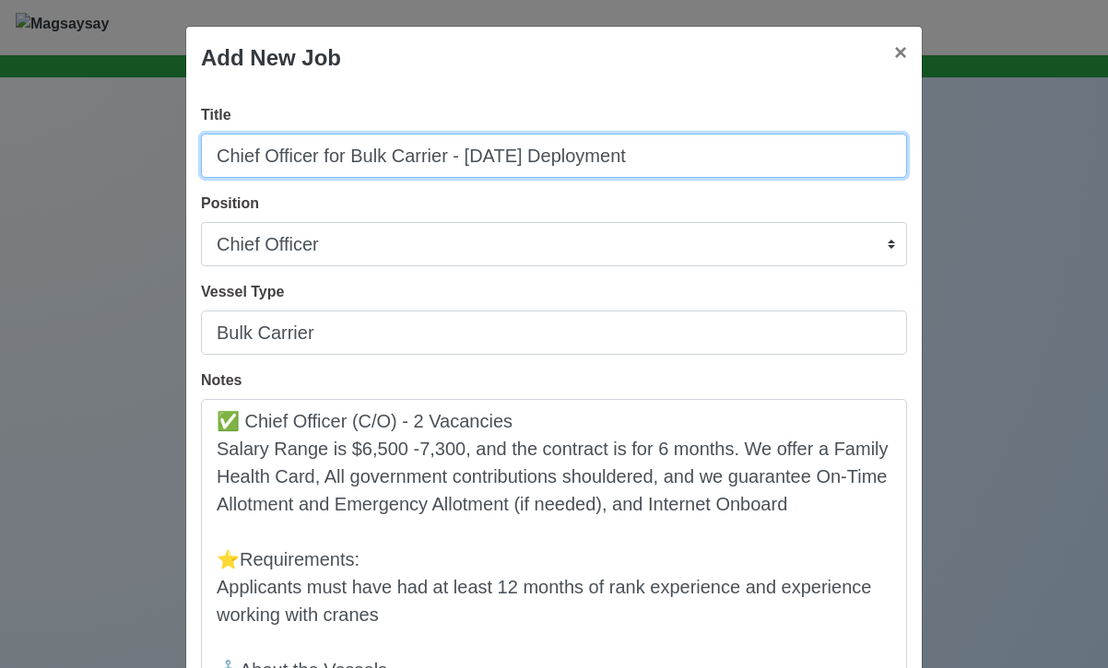
click at [319, 158] on input "Chief Officer for Bulk Carrier - December 2025 Deployment" at bounding box center [554, 156] width 706 height 44
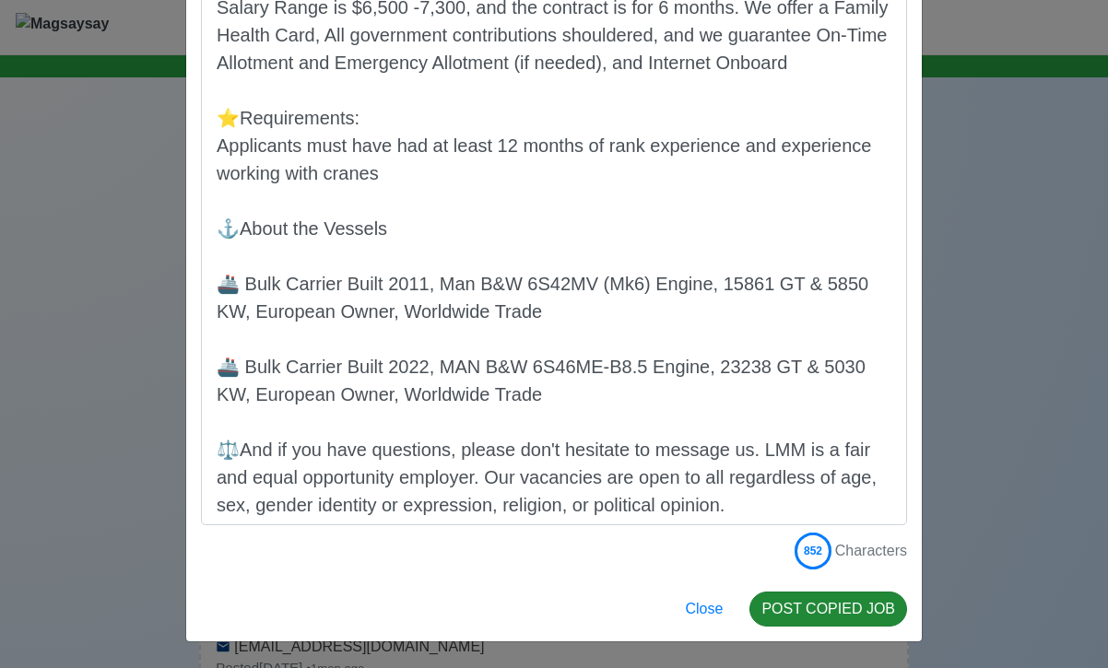
type input "Chief Officers for Bulk Carrier - December 2025 Deployment"
click at [826, 616] on button "POST COPIED JOB" at bounding box center [828, 609] width 158 height 35
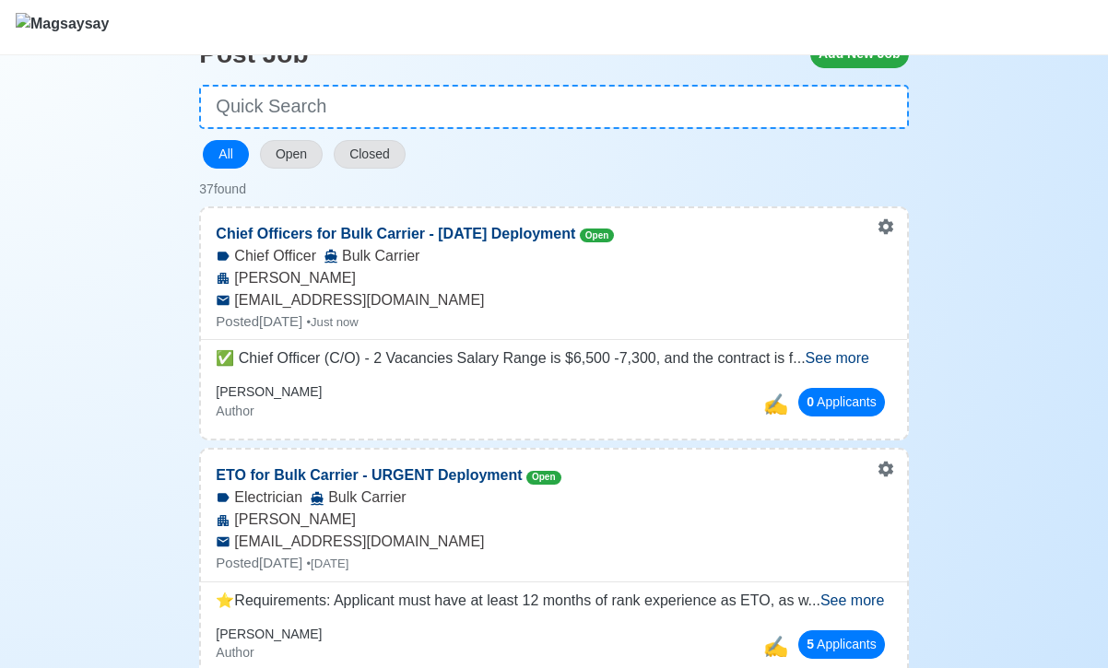
scroll to position [106, 0]
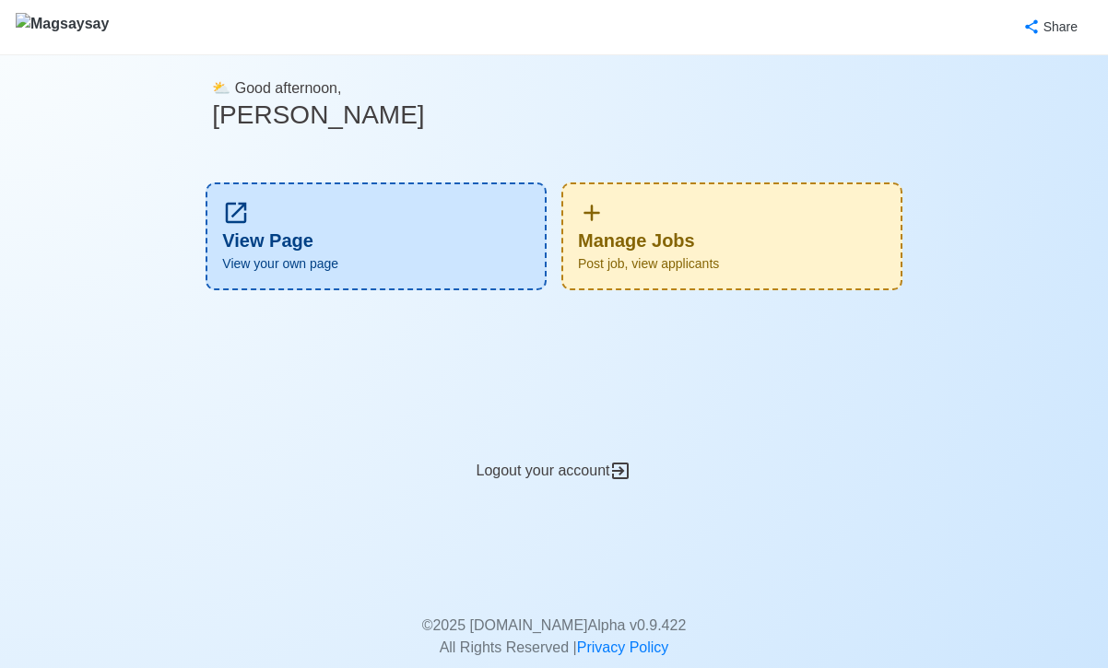
click at [708, 255] on span "Post job, view applicants" at bounding box center [732, 263] width 308 height 19
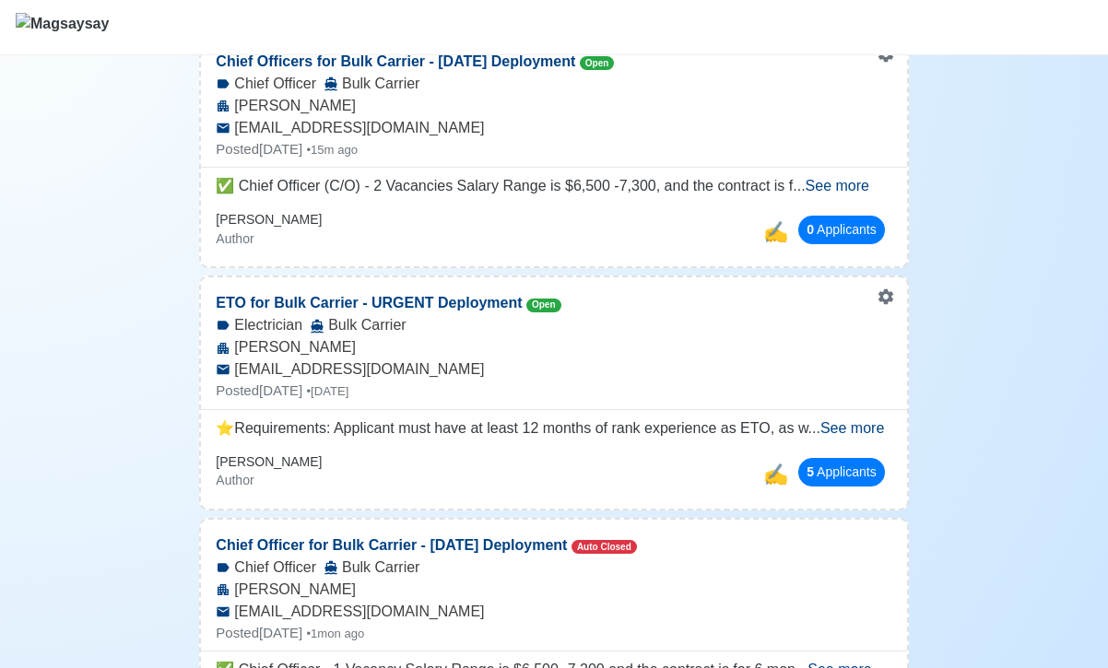
scroll to position [280, 0]
